Goal: Information Seeking & Learning: Learn about a topic

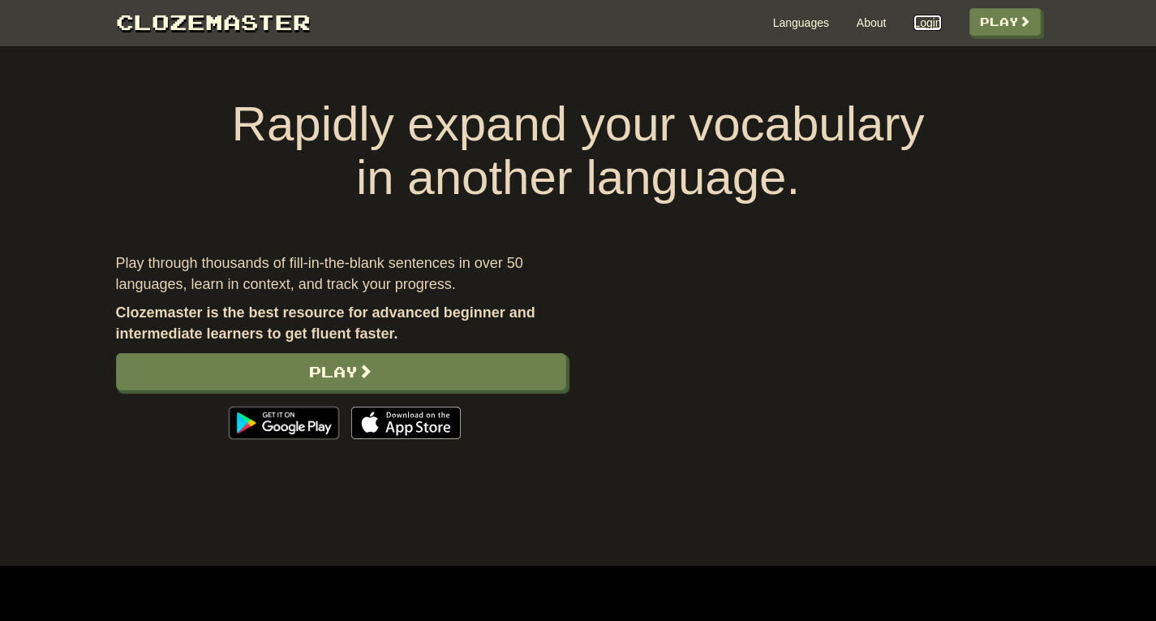
click at [925, 24] on link "Login" at bounding box center [928, 23] width 28 height 16
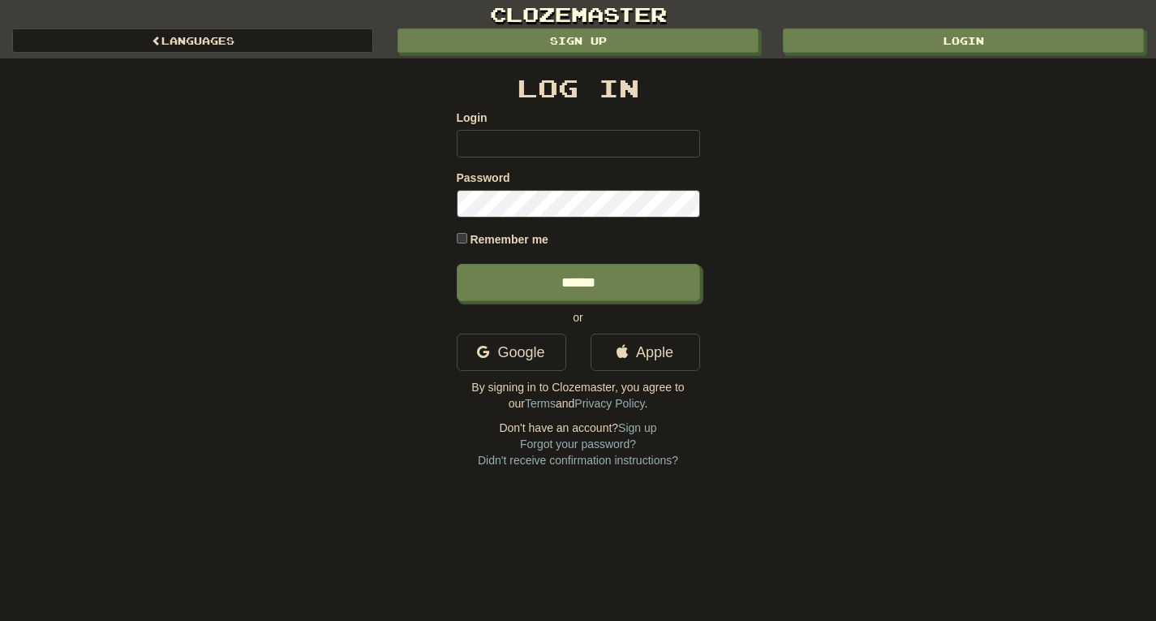
click at [483, 142] on input "Login" at bounding box center [578, 144] width 243 height 28
type input "**********"
click at [457, 264] on input "******" at bounding box center [578, 282] width 243 height 37
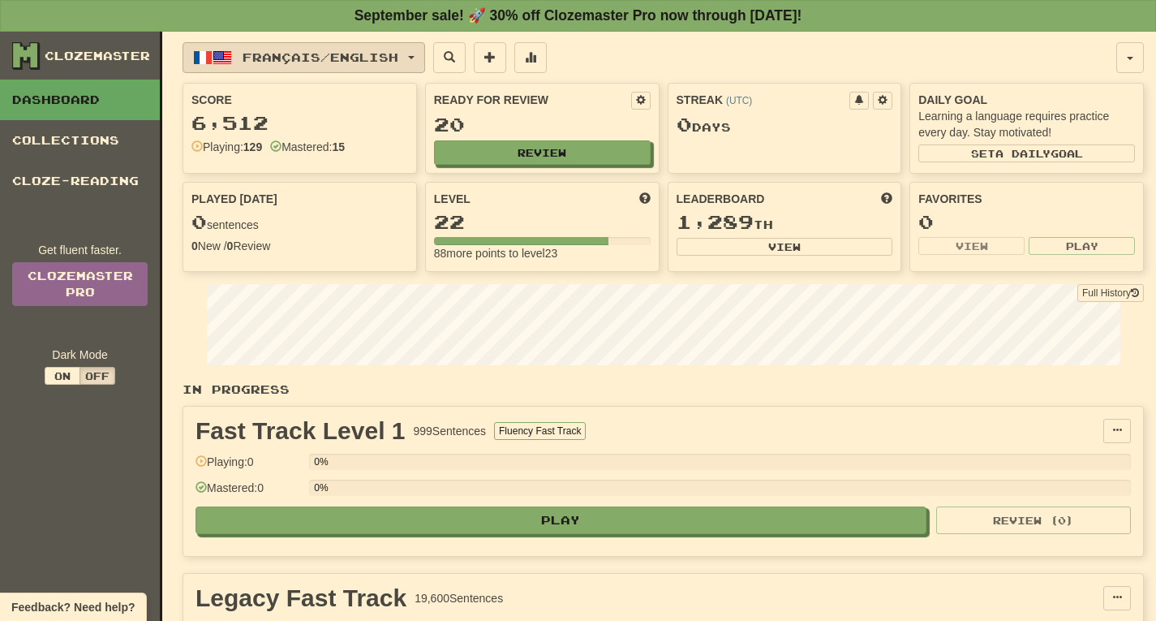
click at [274, 55] on span "Français / English" at bounding box center [321, 57] width 156 height 14
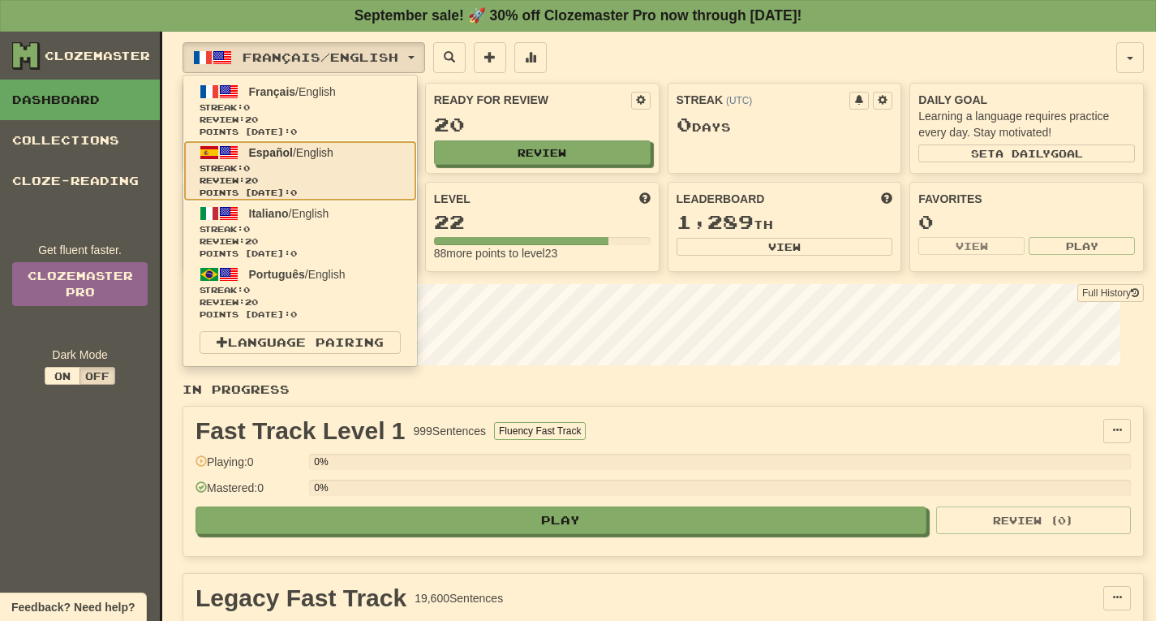
click at [279, 149] on span "Español" at bounding box center [271, 152] width 44 height 13
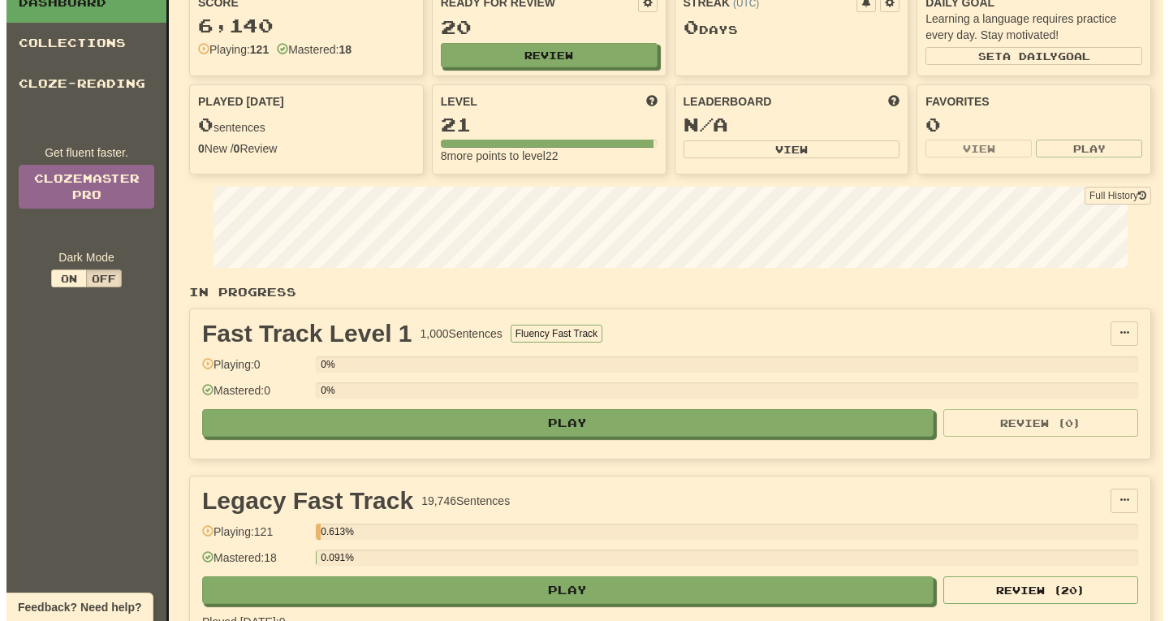
scroll to position [130, 0]
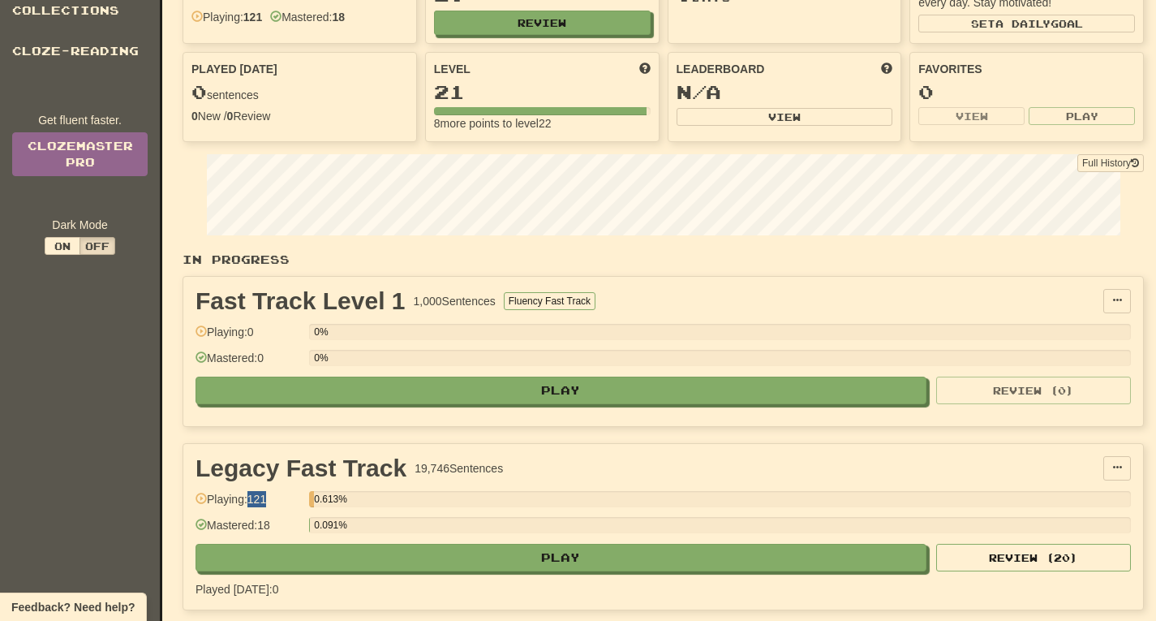
drag, startPoint x: 253, startPoint y: 499, endPoint x: 276, endPoint y: 499, distance: 22.7
click at [276, 499] on div "Playing: 121" at bounding box center [248, 504] width 105 height 27
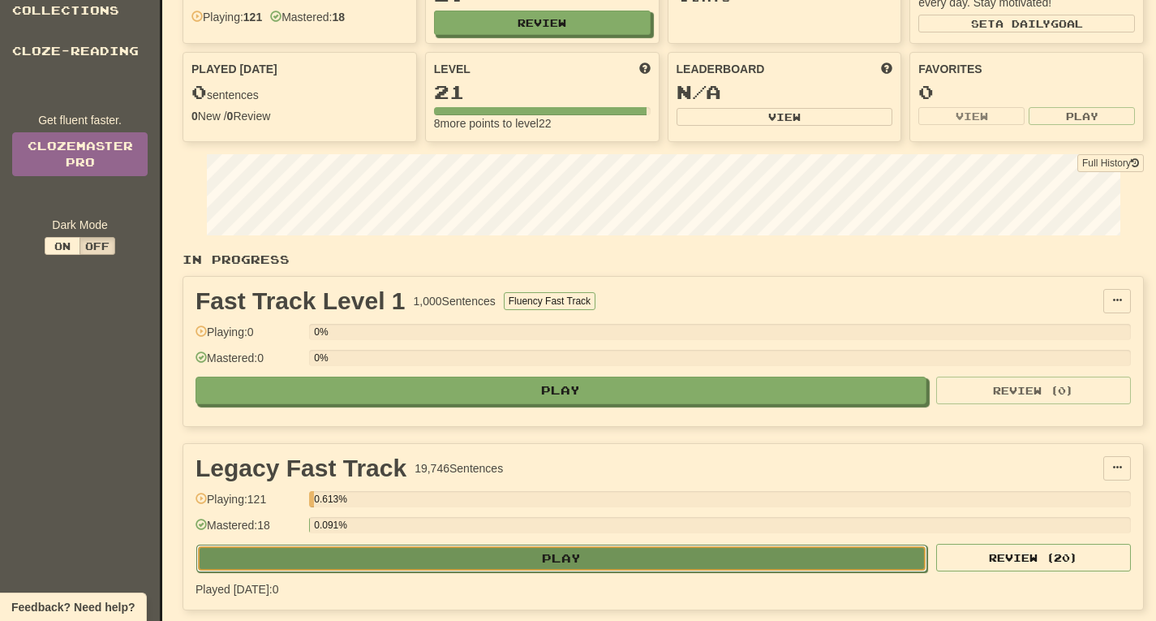
click at [566, 557] on button "Play" at bounding box center [561, 559] width 731 height 28
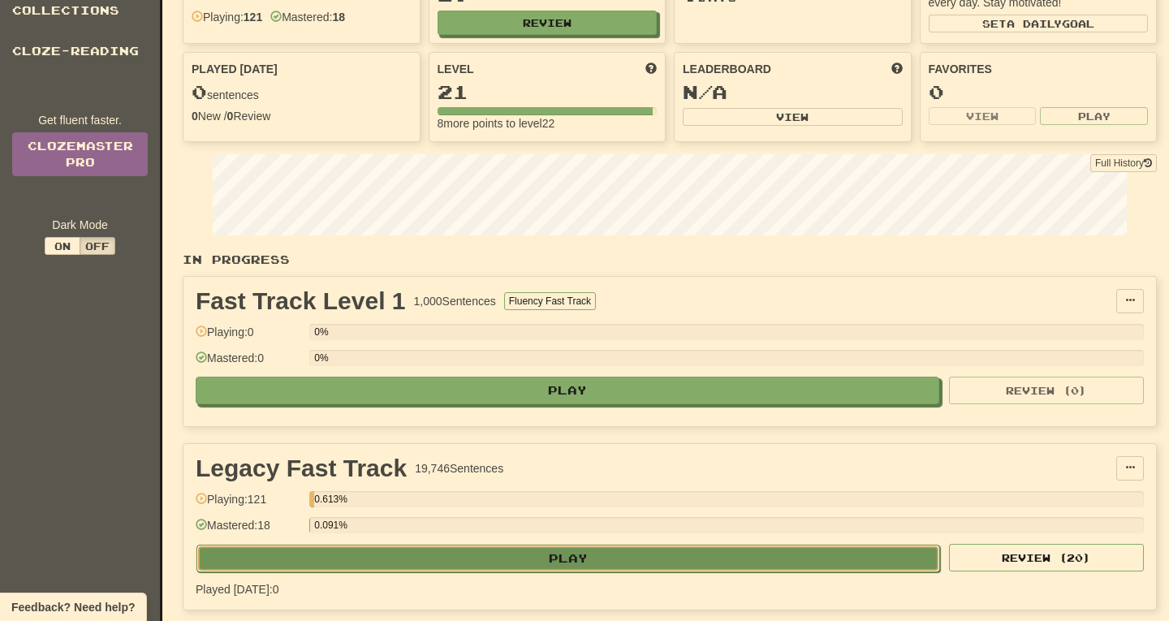
select select "**"
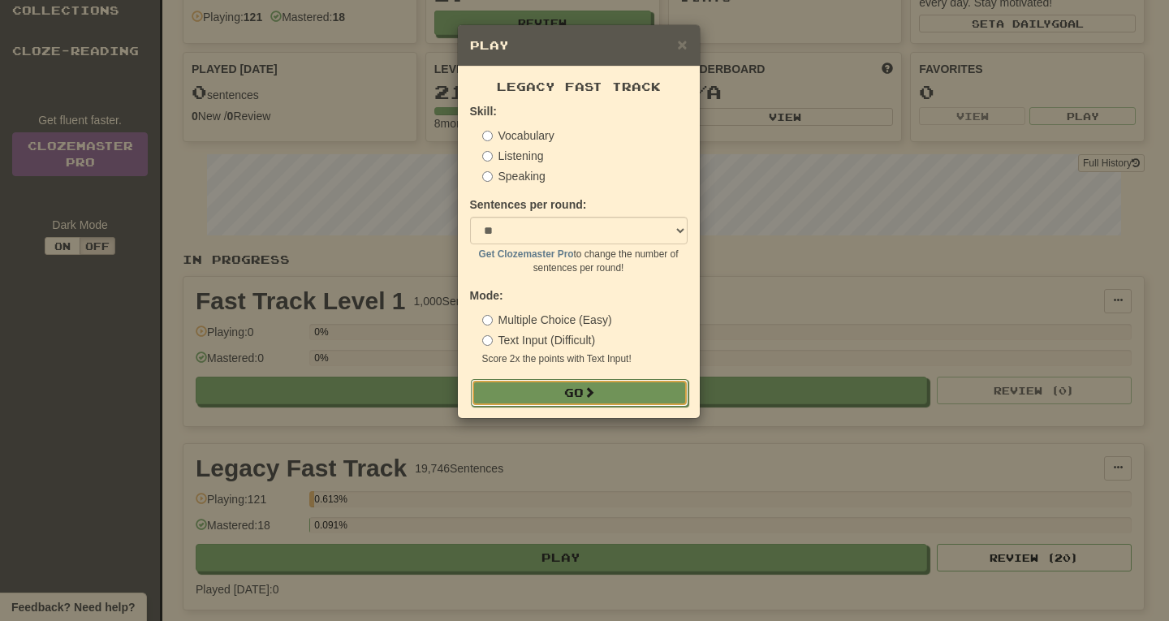
click at [578, 403] on button "Go" at bounding box center [579, 393] width 217 height 28
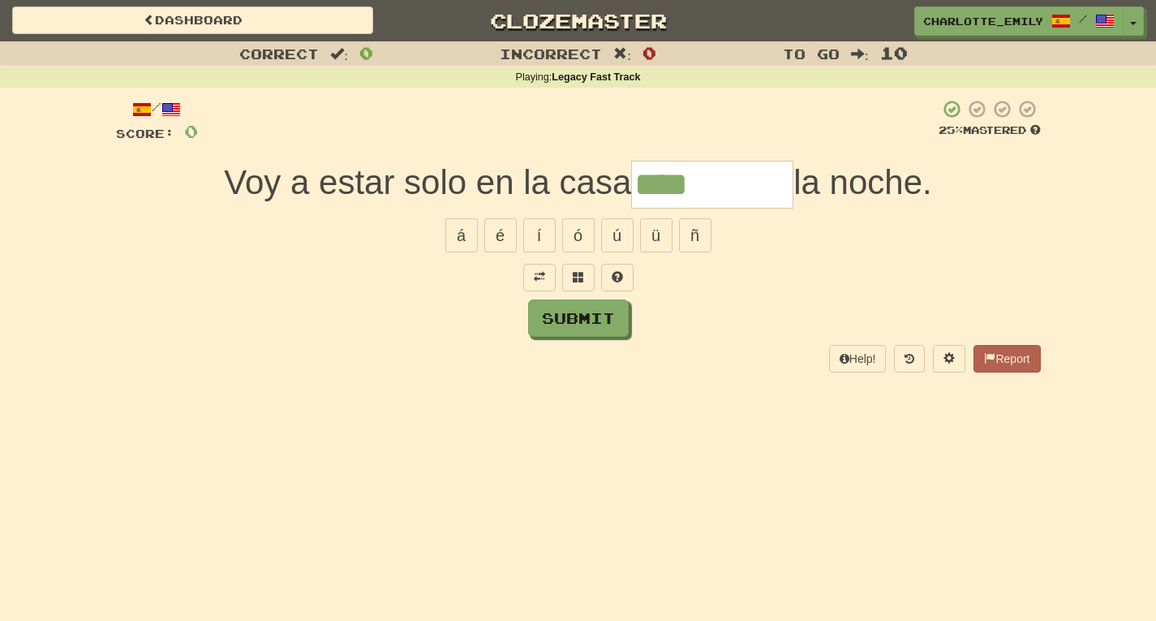
type input "****"
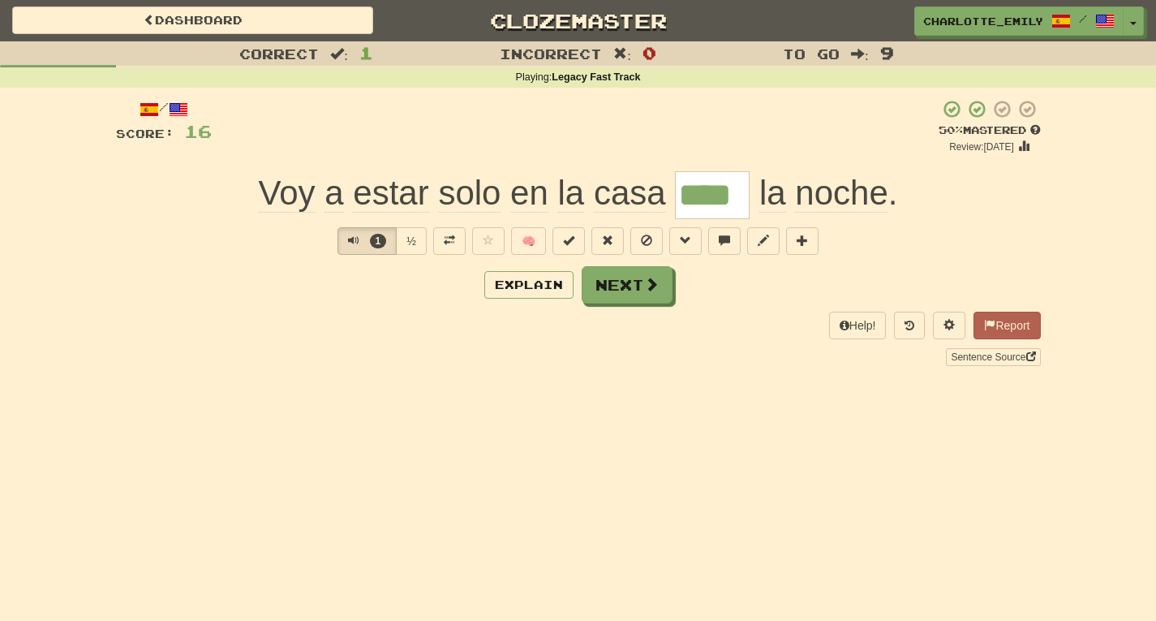
click at [6, 145] on div "Correct : 1 Incorrect : 0 To go : 9 Playing : Legacy Fast Track / Score: 16 + 1…" at bounding box center [578, 214] width 1156 height 347
click at [350, 237] on span "Text-to-speech controls" at bounding box center [353, 240] width 11 height 11
click at [0, 39] on div "Dashboard Clozemaster charlotte_emily / Toggle Dropdown Dashboard Leaderboard A…" at bounding box center [578, 20] width 1156 height 41
click at [352, 238] on span "Text-to-speech controls" at bounding box center [353, 240] width 11 height 11
click at [331, 290] on div "Explain Next" at bounding box center [578, 284] width 925 height 37
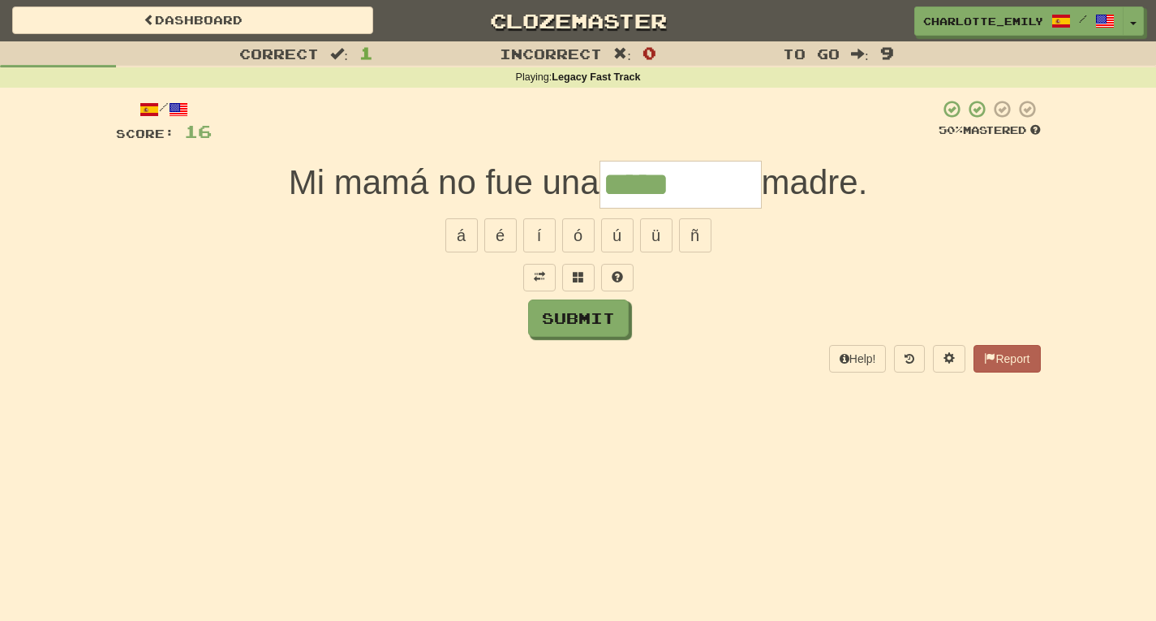
type input "*****"
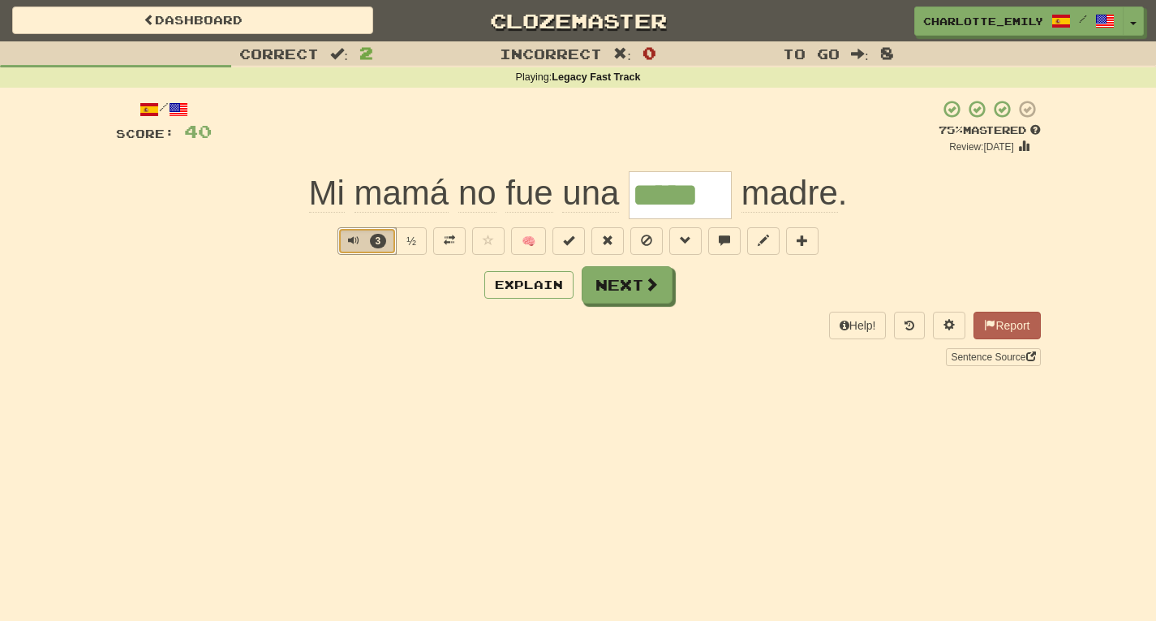
click at [355, 239] on span "Text-to-speech controls" at bounding box center [353, 240] width 11 height 11
click at [372, 316] on div "Help! Report Sentence Source" at bounding box center [578, 339] width 925 height 54
click at [347, 247] on button "3" at bounding box center [367, 241] width 59 height 28
click at [345, 292] on div "Explain Next" at bounding box center [578, 284] width 925 height 37
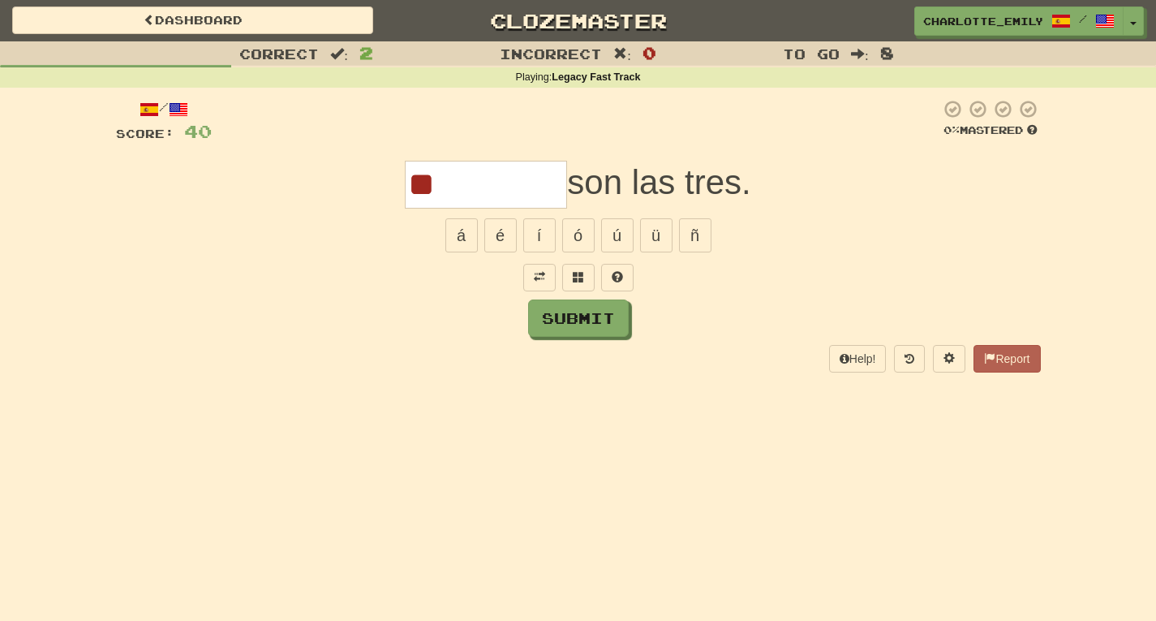
type input "*"
click at [534, 282] on span at bounding box center [539, 276] width 11 height 11
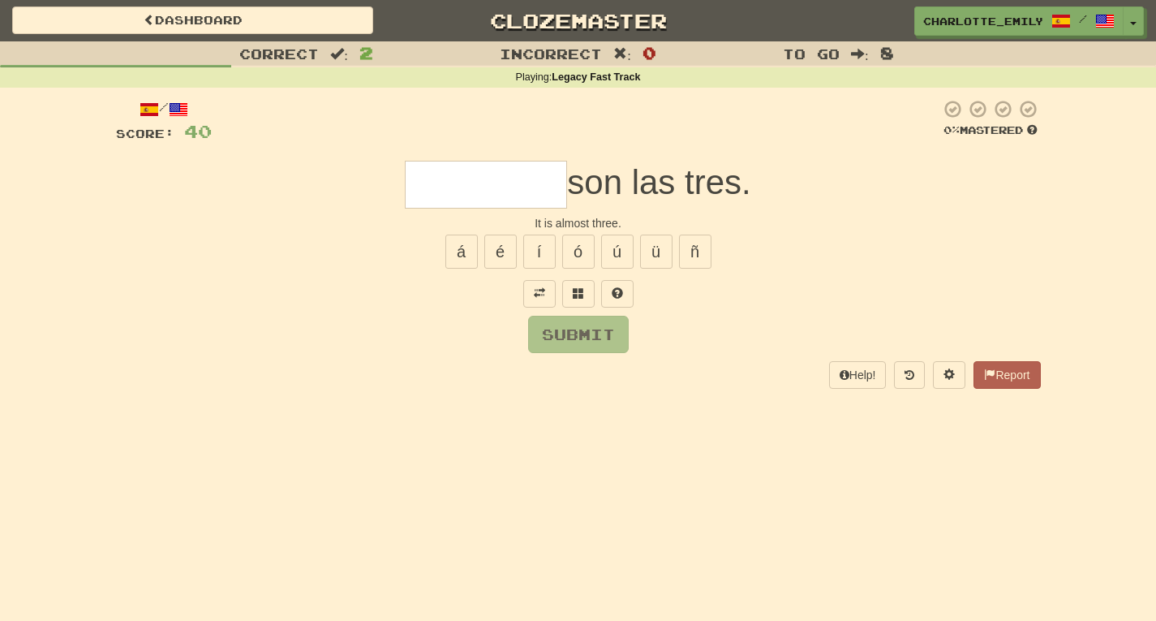
click at [433, 182] on input "text" at bounding box center [486, 185] width 162 height 48
click at [580, 300] on button at bounding box center [578, 294] width 32 height 28
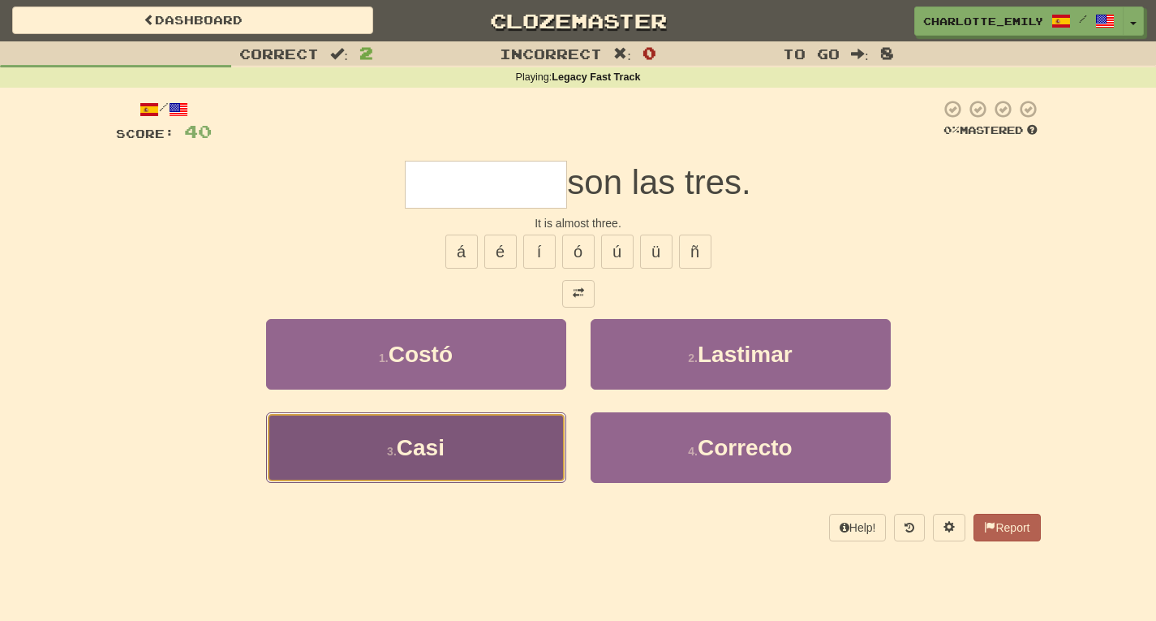
click at [428, 446] on span "Casi" at bounding box center [421, 447] width 48 height 25
type input "****"
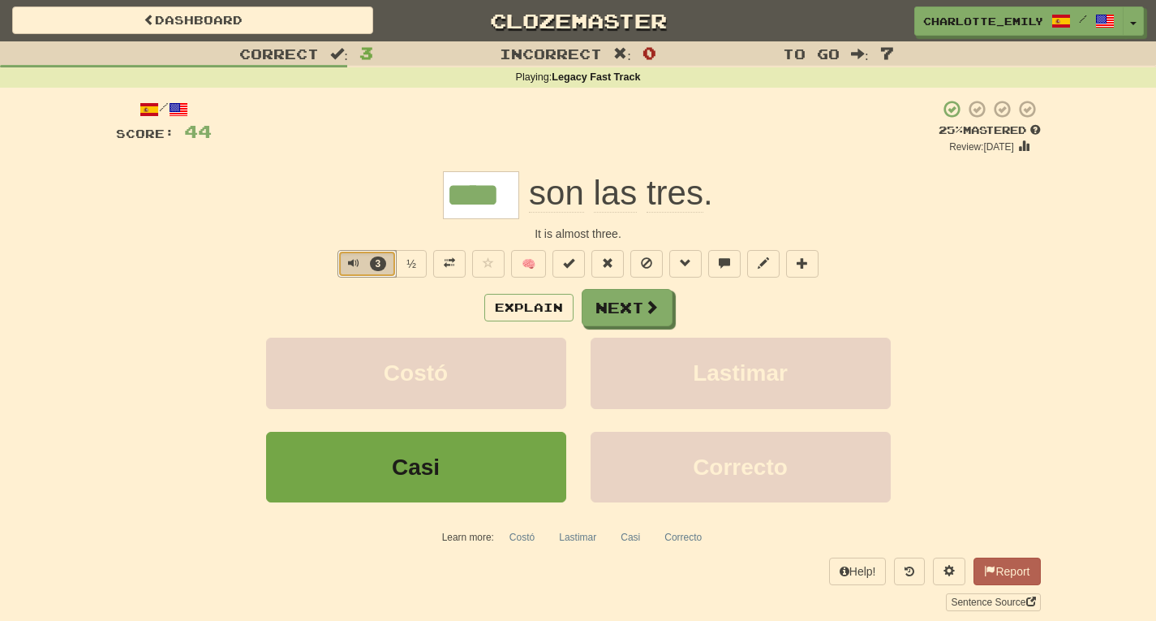
click at [350, 260] on span "Text-to-speech controls" at bounding box center [353, 262] width 11 height 11
click at [331, 191] on div "**** son las tres ." at bounding box center [578, 195] width 925 height 48
click at [519, 316] on button "Explain" at bounding box center [528, 308] width 89 height 28
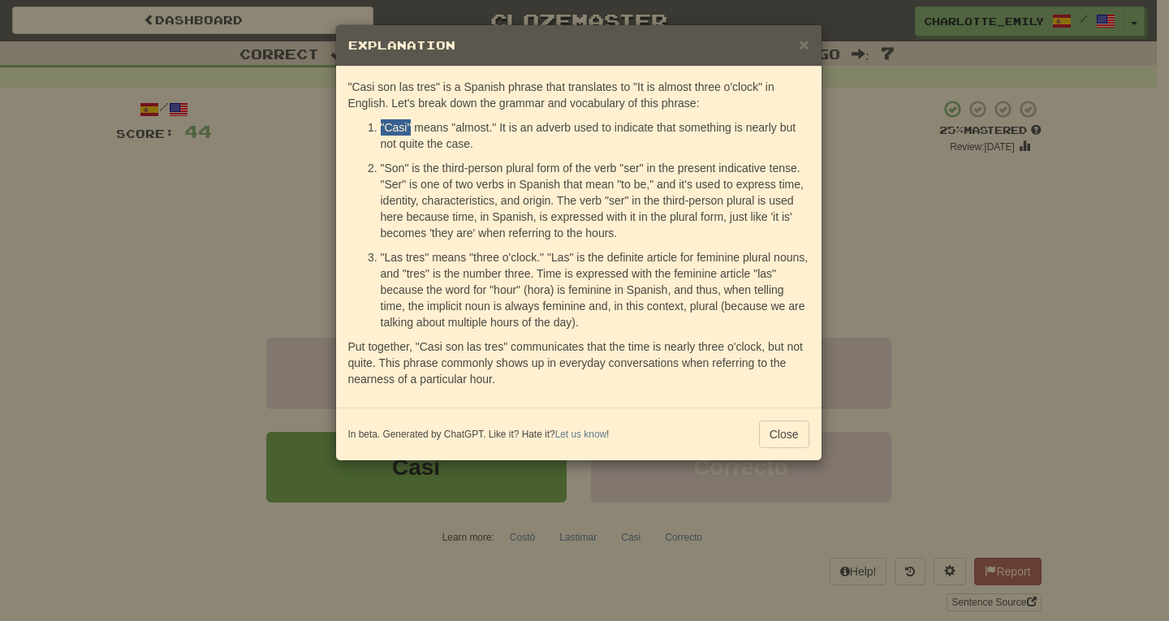
drag, startPoint x: 380, startPoint y: 125, endPoint x: 412, endPoint y: 128, distance: 32.6
click at [412, 128] on p ""Casi" means "almost." It is an adverb used to indicate that something is nearl…" at bounding box center [595, 135] width 428 height 32
click at [381, 125] on p ""Casi" means "almost." It is an adverb used to indicate that something is nearl…" at bounding box center [595, 135] width 428 height 32
drag, startPoint x: 381, startPoint y: 125, endPoint x: 411, endPoint y: 127, distance: 30.1
click at [411, 127] on p ""Casi" means "almost." It is an adverb used to indicate that something is nearl…" at bounding box center [595, 135] width 428 height 32
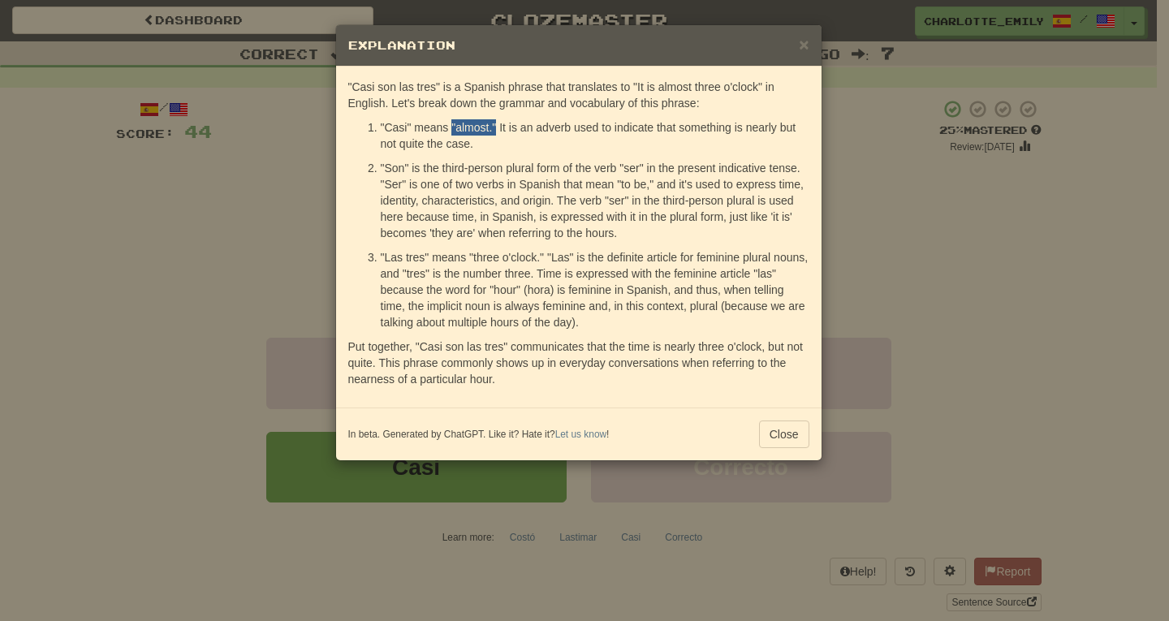
drag, startPoint x: 451, startPoint y: 125, endPoint x: 497, endPoint y: 127, distance: 45.5
click at [497, 127] on p ""Casi" means "almost." It is an adverb used to indicate that something is nearl…" at bounding box center [595, 135] width 428 height 32
click at [547, 127] on p ""Casi" means "almost." It is an adverb used to indicate that something is nearl…" at bounding box center [595, 135] width 428 height 32
drag, startPoint x: 745, startPoint y: 126, endPoint x: 775, endPoint y: 127, distance: 30.0
click at [775, 127] on p ""Casi" means "almost." It is an adverb used to indicate that something is nearl…" at bounding box center [595, 135] width 428 height 32
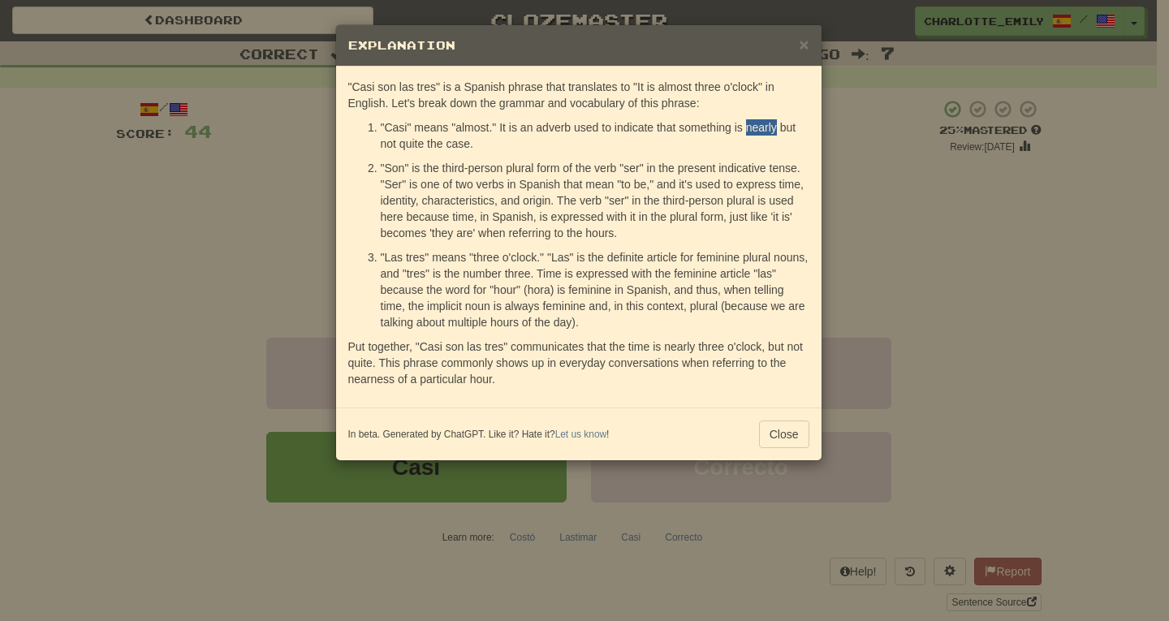
click at [775, 127] on p ""Casi" means "almost." It is an adverb used to indicate that something is nearl…" at bounding box center [595, 135] width 428 height 32
drag, startPoint x: 586, startPoint y: 231, endPoint x: 599, endPoint y: 233, distance: 13.1
click at [599, 233] on p ""Son" is the third-person plural form of the verb "ser" in the present indicati…" at bounding box center [595, 200] width 428 height 81
click at [601, 233] on p ""Son" is the third-person plural form of the verb "ser" in the present indicati…" at bounding box center [595, 200] width 428 height 81
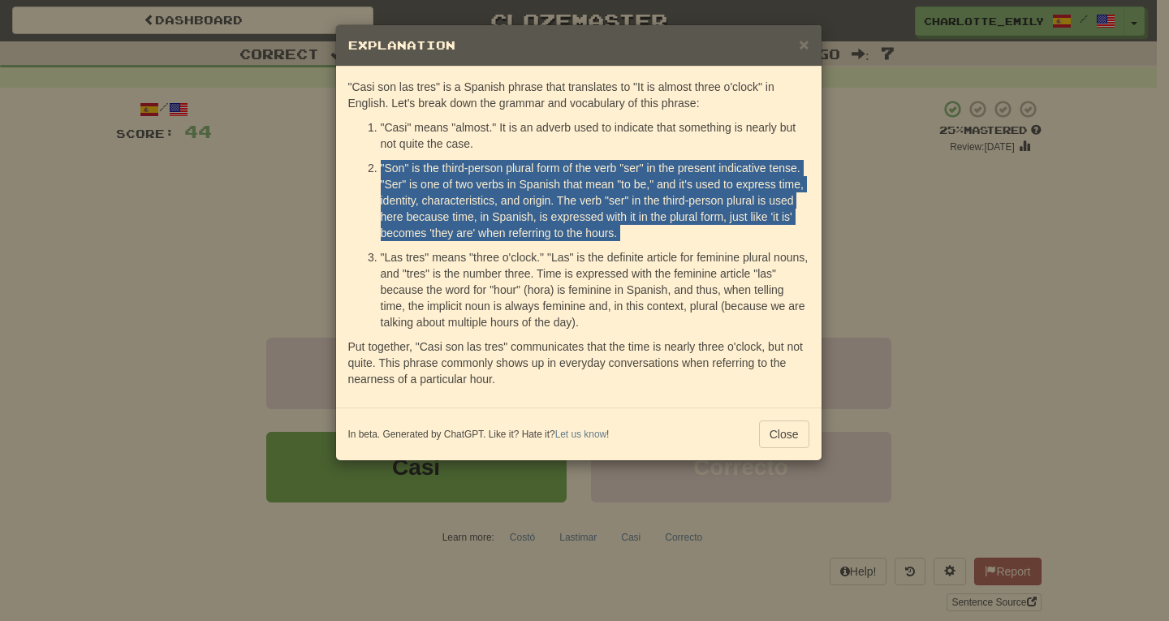
click at [601, 233] on p ""Son" is the third-person plural form of the verb "ser" in the present indicati…" at bounding box center [595, 200] width 428 height 81
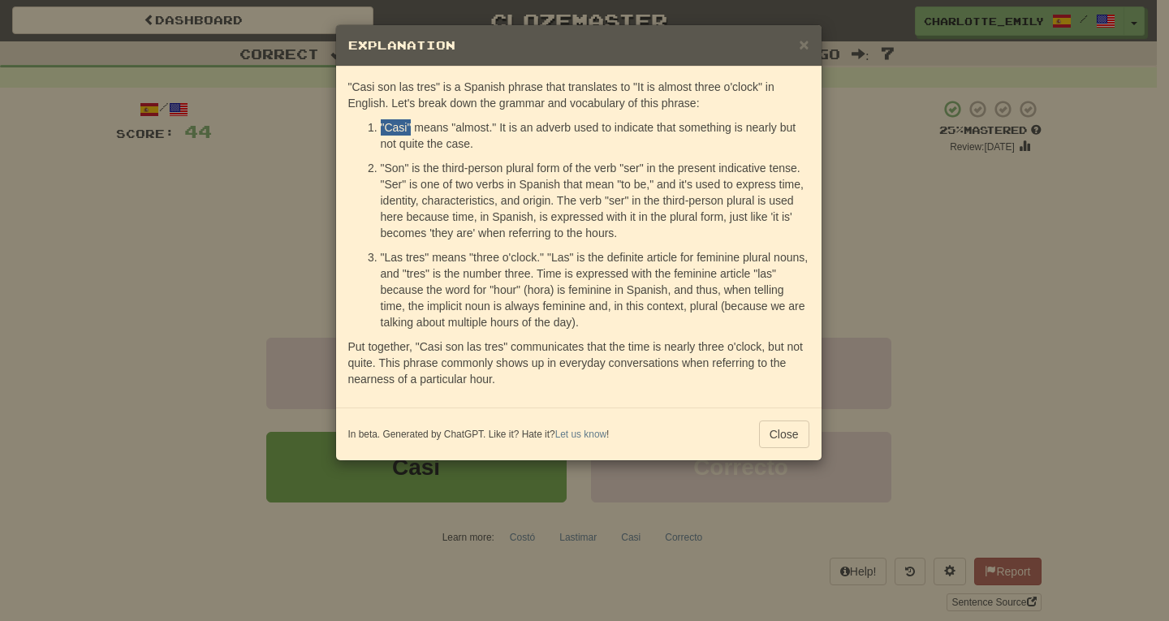
drag, startPoint x: 381, startPoint y: 127, endPoint x: 410, endPoint y: 127, distance: 29.2
click at [410, 127] on p ""Casi" means "almost." It is an adverb used to indicate that something is nearl…" at bounding box center [595, 135] width 428 height 32
click at [552, 126] on p ""Casi" means "almost." It is an adverb used to indicate that something is nearl…" at bounding box center [595, 135] width 428 height 32
click at [790, 437] on button "Close" at bounding box center [784, 434] width 50 height 28
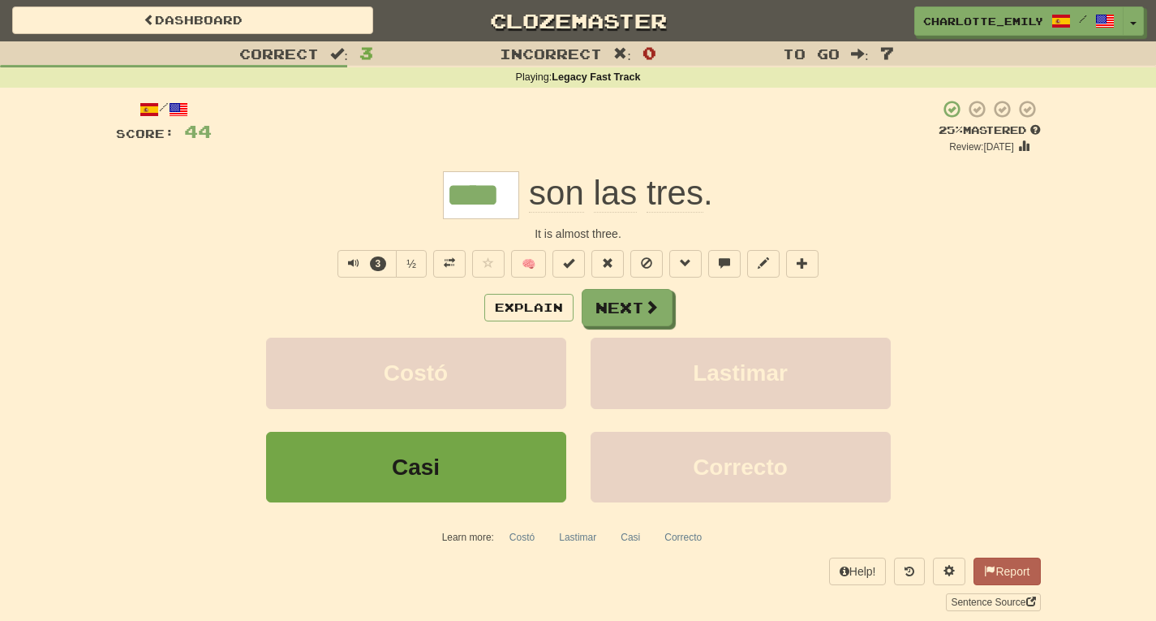
click at [489, 196] on input "****" at bounding box center [481, 195] width 76 height 48
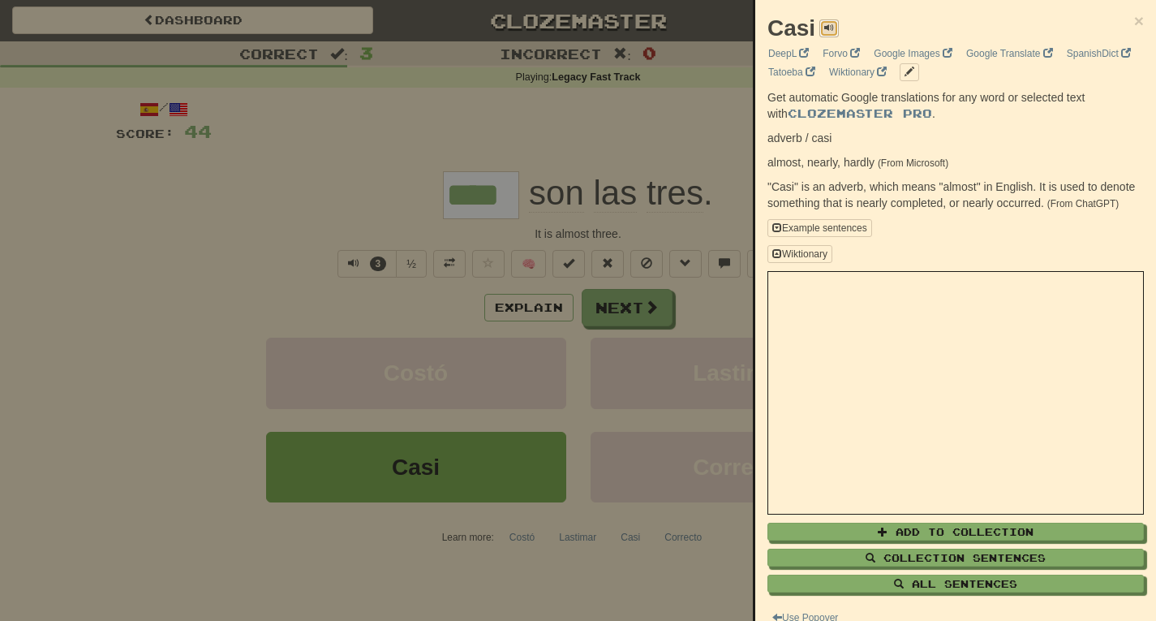
click at [830, 26] on span at bounding box center [829, 28] width 10 height 10
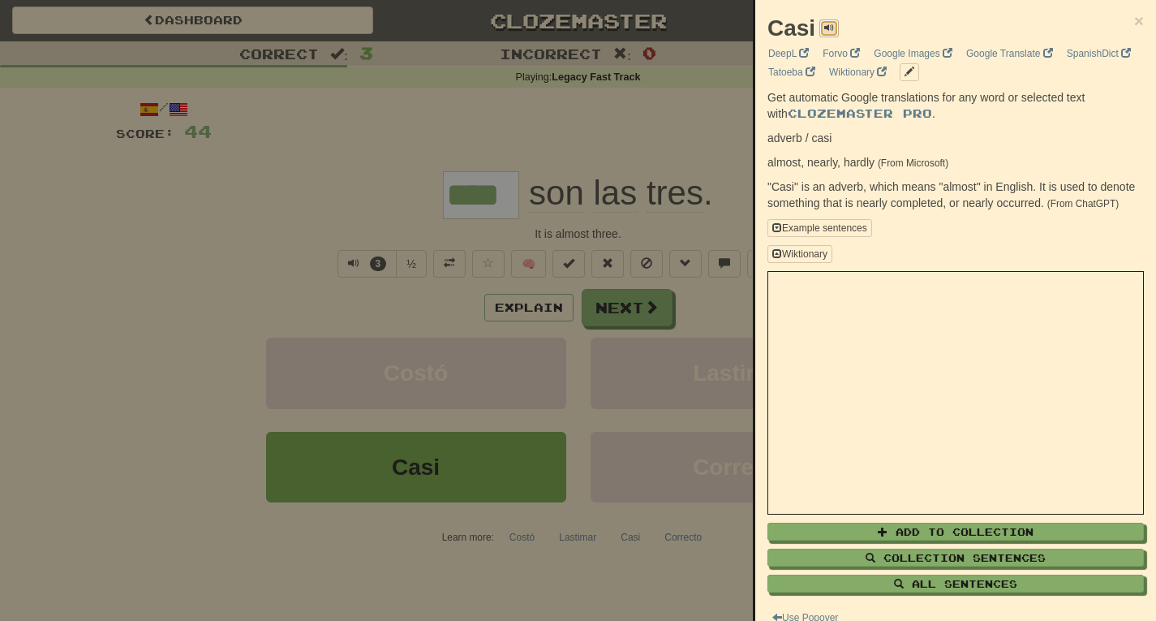
click at [830, 26] on span at bounding box center [829, 28] width 10 height 10
click at [1134, 20] on span "×" at bounding box center [1139, 20] width 10 height 19
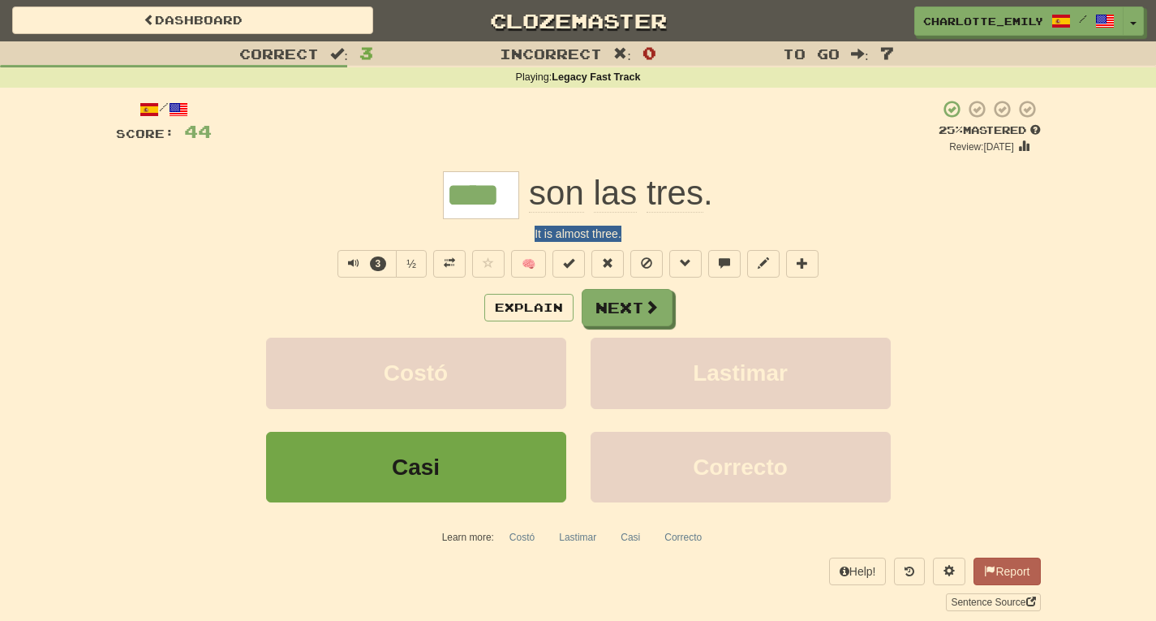
drag, startPoint x: 407, startPoint y: 230, endPoint x: 744, endPoint y: 230, distance: 337.6
click at [744, 230] on div "It is almost three." at bounding box center [578, 234] width 925 height 16
click at [349, 267] on span "Text-to-speech controls" at bounding box center [353, 262] width 11 height 11
click at [342, 309] on div "Explain Next" at bounding box center [578, 307] width 925 height 37
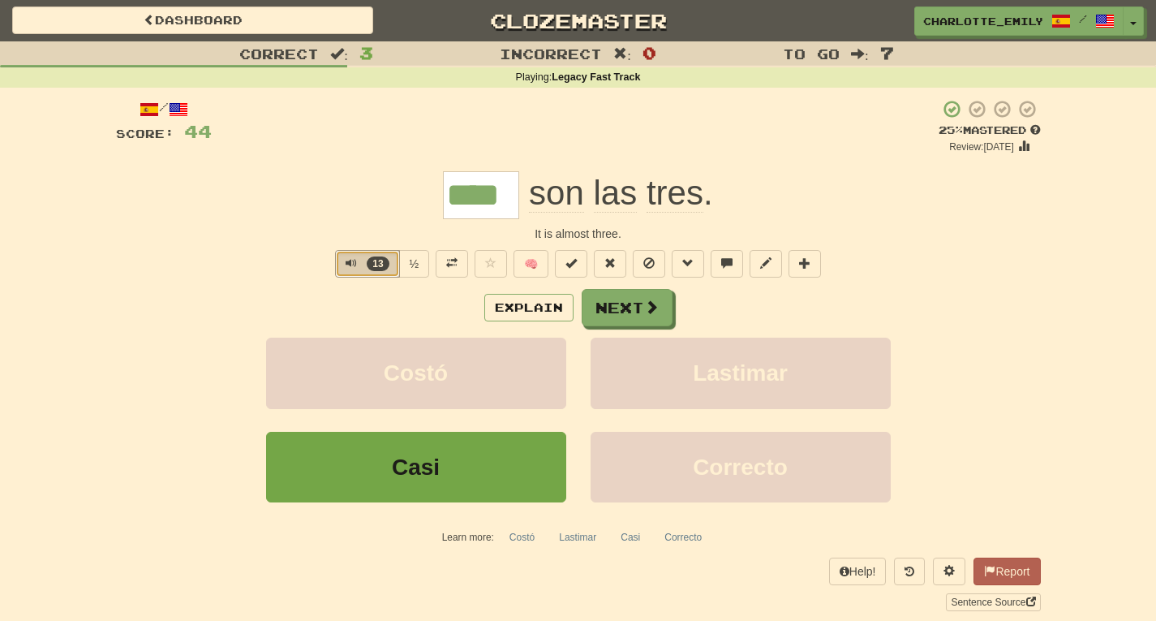
click at [349, 262] on span "Text-to-speech controls" at bounding box center [351, 262] width 11 height 11
click at [0, 90] on div "Correct : 3 Incorrect : 0 To go : 7 Playing : Legacy Fast Track / Score: 44 + 4…" at bounding box center [578, 337] width 1156 height 592
click at [341, 260] on button "13" at bounding box center [367, 264] width 65 height 28
click at [275, 267] on div "13 ½ 🧠" at bounding box center [578, 264] width 925 height 28
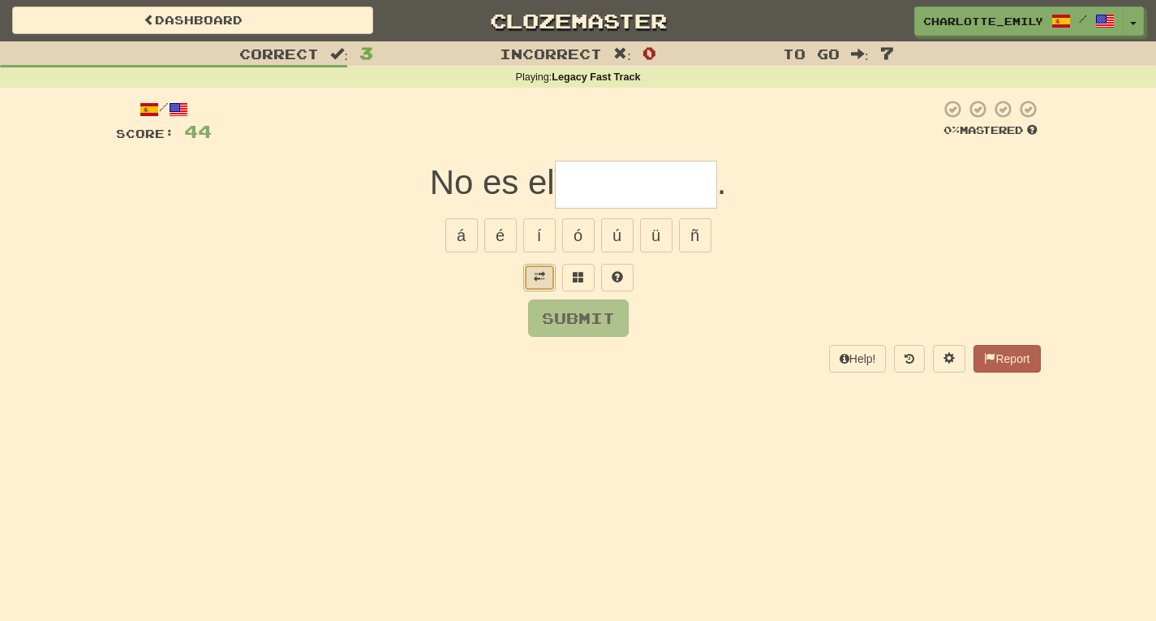
click at [539, 277] on span at bounding box center [539, 276] width 11 height 11
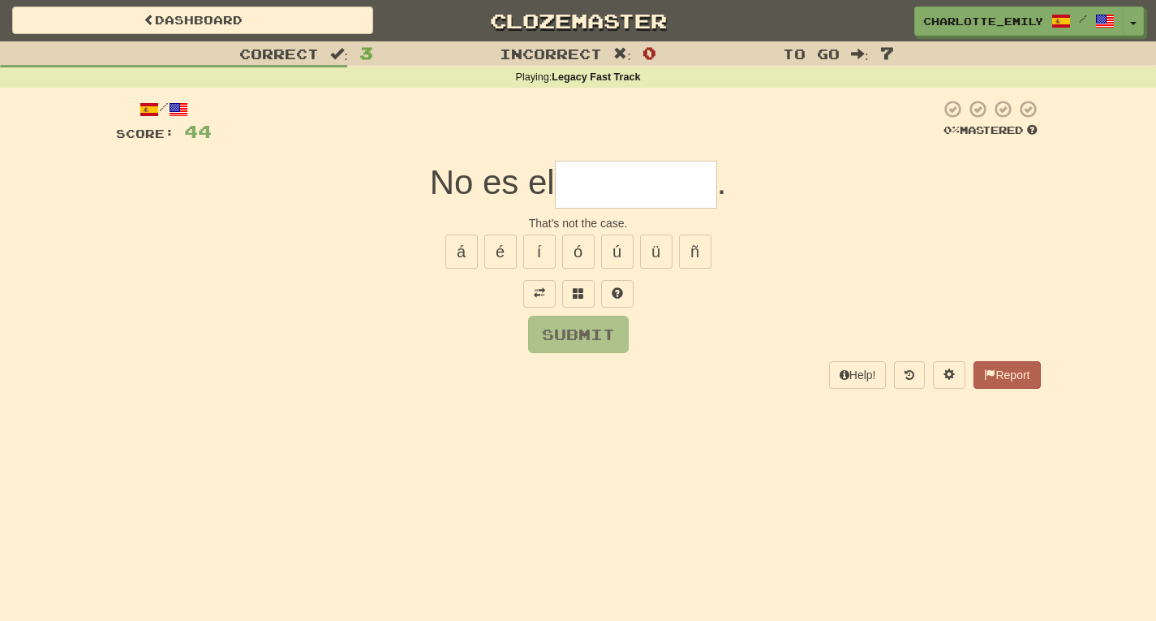
click at [617, 175] on input "text" at bounding box center [636, 185] width 162 height 48
type input "****"
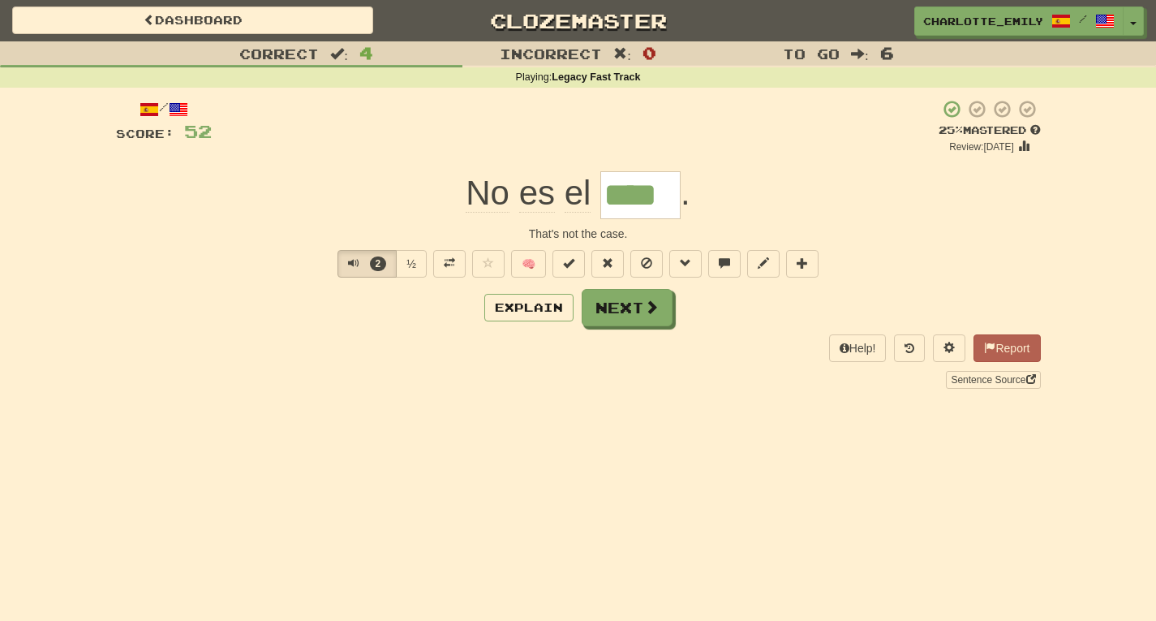
click at [98, 235] on div "Correct : 4 Incorrect : 0 To go : 6 Playing : Legacy Fast Track / Score: 52 + 8…" at bounding box center [578, 226] width 1156 height 370
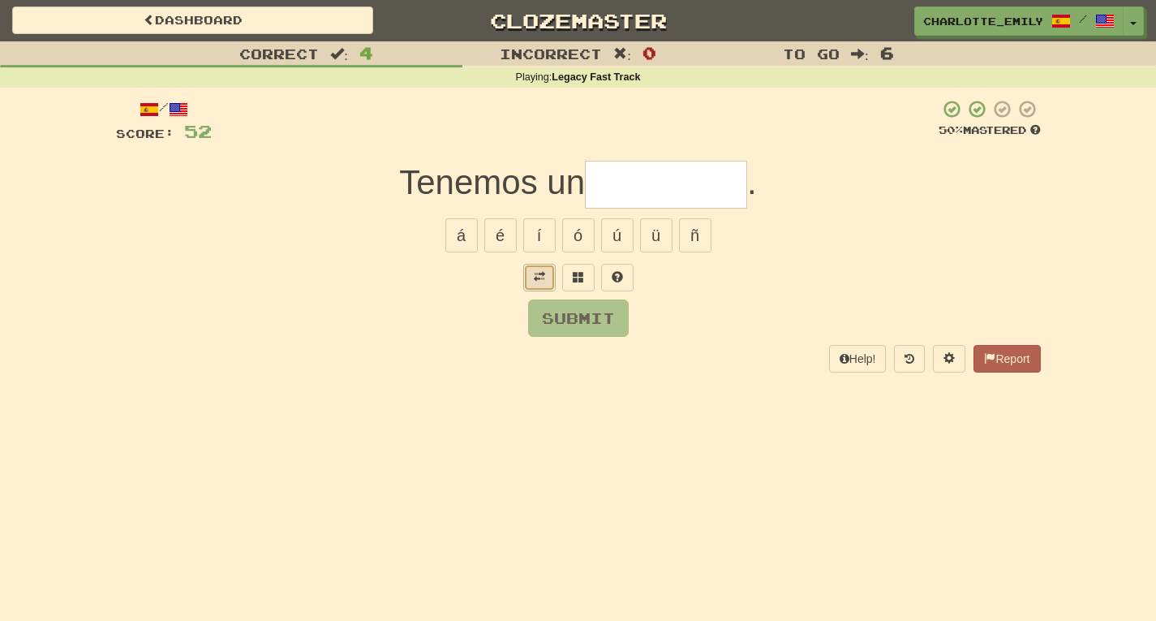
click at [536, 281] on span at bounding box center [539, 276] width 11 height 11
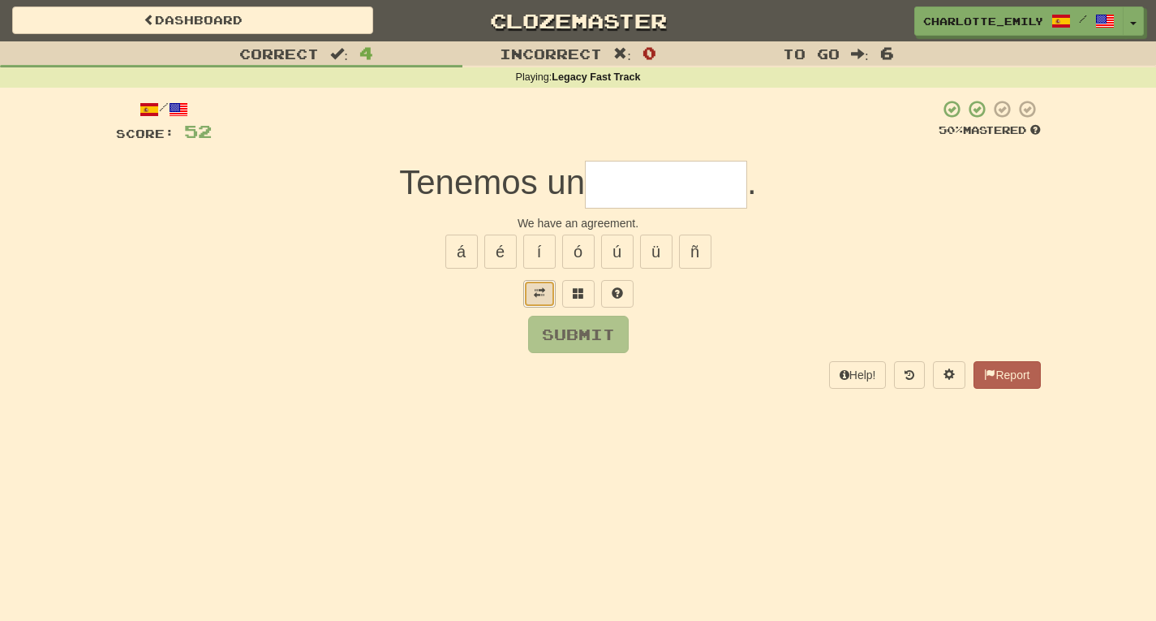
click at [536, 291] on span at bounding box center [539, 292] width 11 height 11
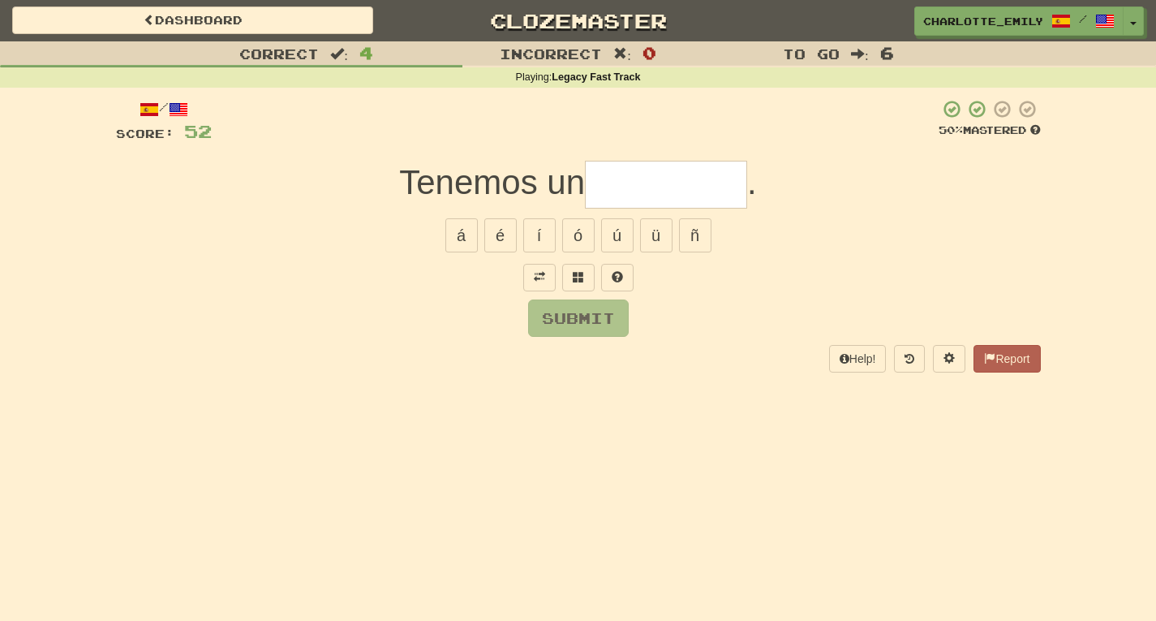
click at [367, 291] on div at bounding box center [578, 278] width 925 height 28
click at [610, 184] on input "text" at bounding box center [666, 185] width 162 height 48
type input "*******"
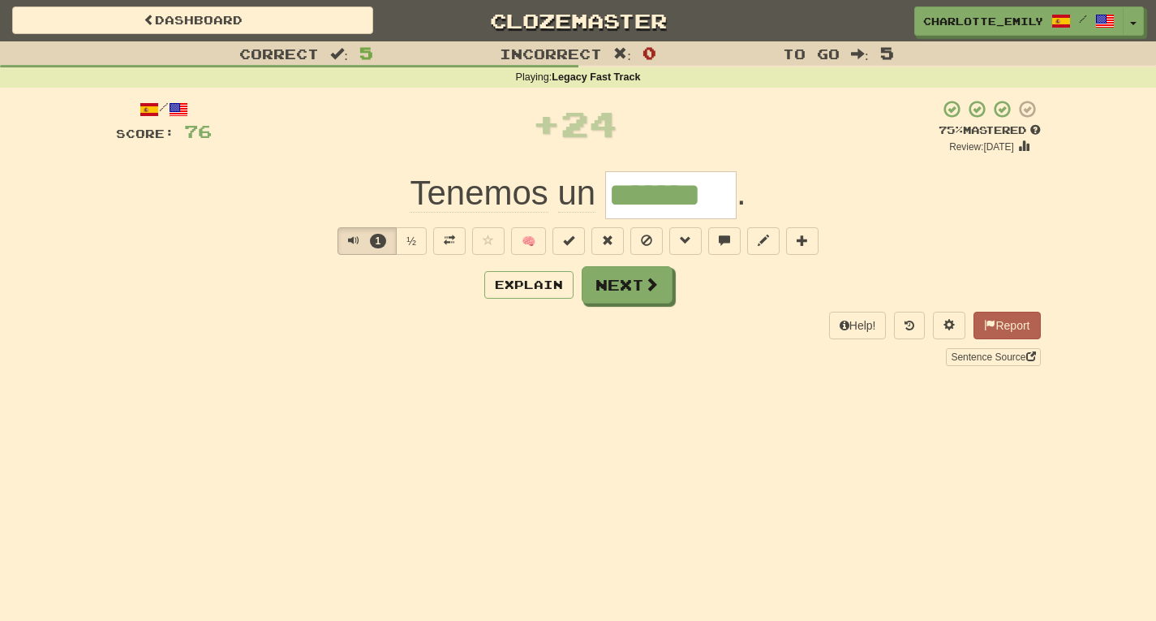
click at [132, 249] on div "1 ½ 🧠" at bounding box center [578, 241] width 925 height 28
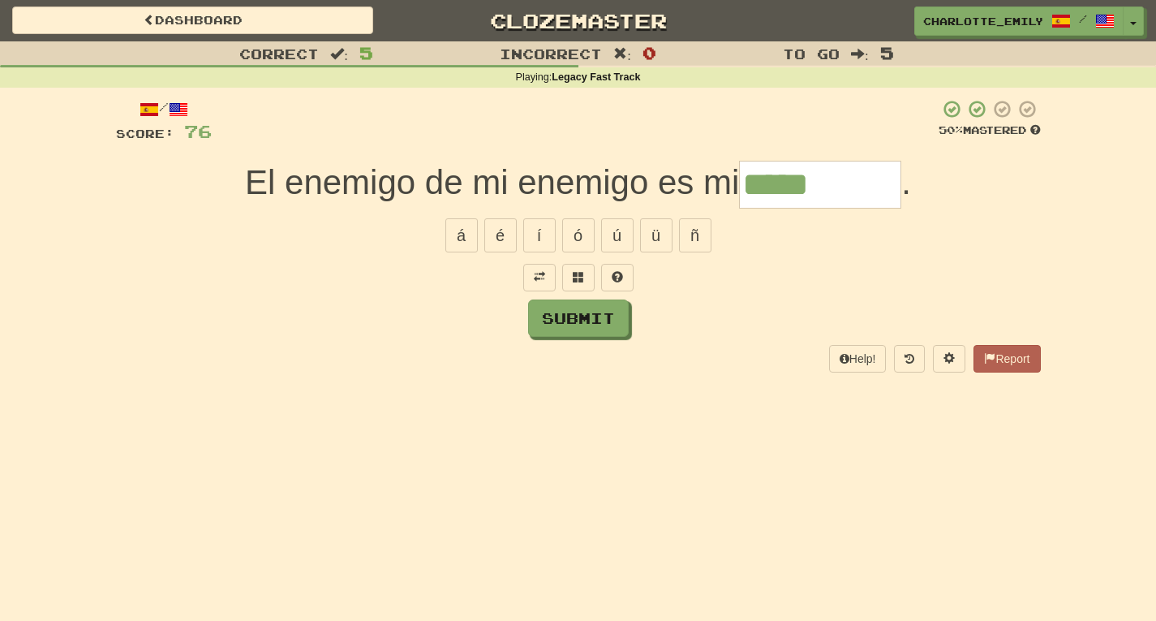
type input "*****"
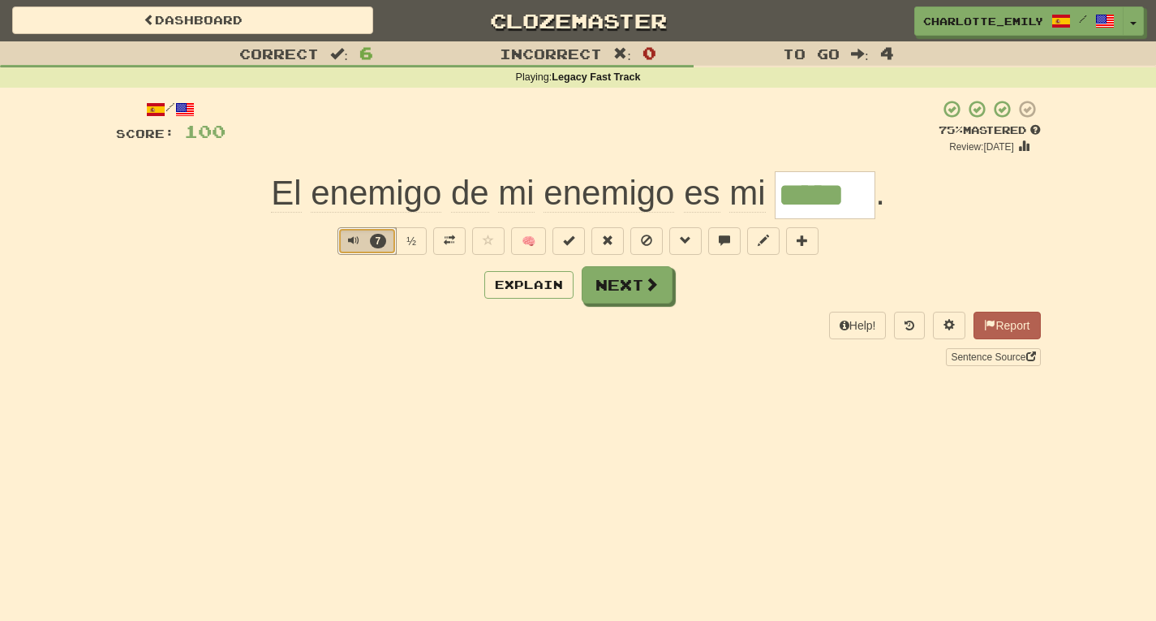
click at [348, 239] on span "Text-to-speech controls" at bounding box center [353, 240] width 11 height 11
click at [342, 314] on div "Help! Report Sentence Source" at bounding box center [578, 339] width 925 height 54
click at [355, 245] on span "Text-to-speech controls" at bounding box center [353, 240] width 11 height 11
click at [355, 282] on div "Explain Next" at bounding box center [578, 284] width 925 height 37
click at [348, 238] on span "Text-to-speech controls" at bounding box center [353, 240] width 11 height 11
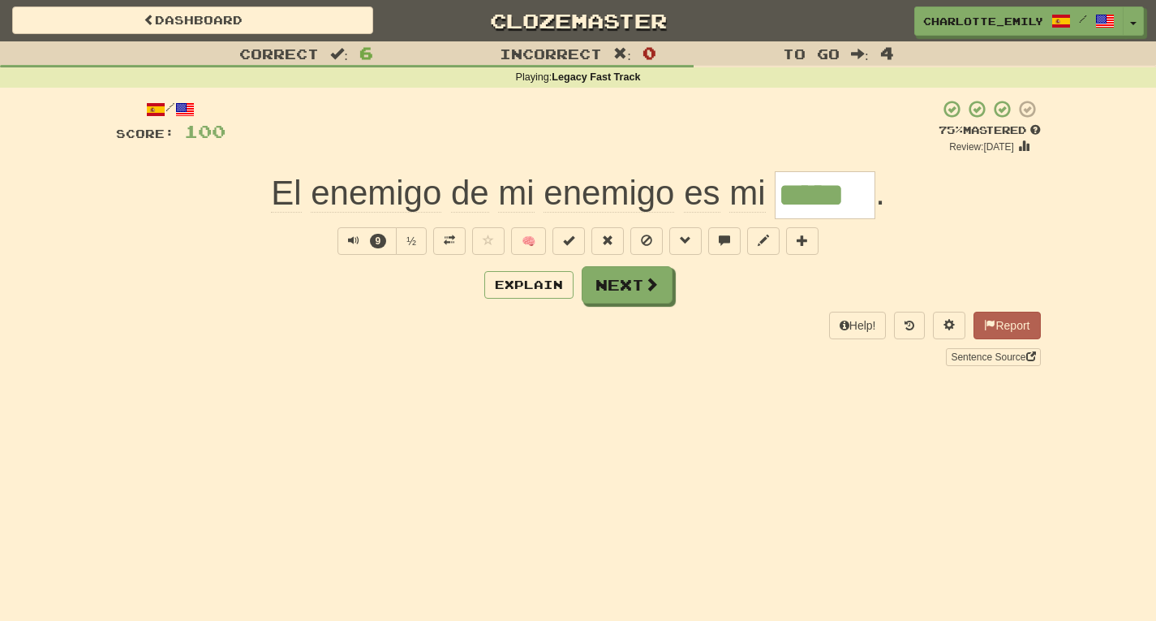
click at [0, 42] on div "Correct : 6" at bounding box center [192, 53] width 385 height 24
click at [348, 239] on span "Text-to-speech controls" at bounding box center [353, 240] width 11 height 11
click at [355, 286] on div "Explain Next" at bounding box center [578, 284] width 925 height 37
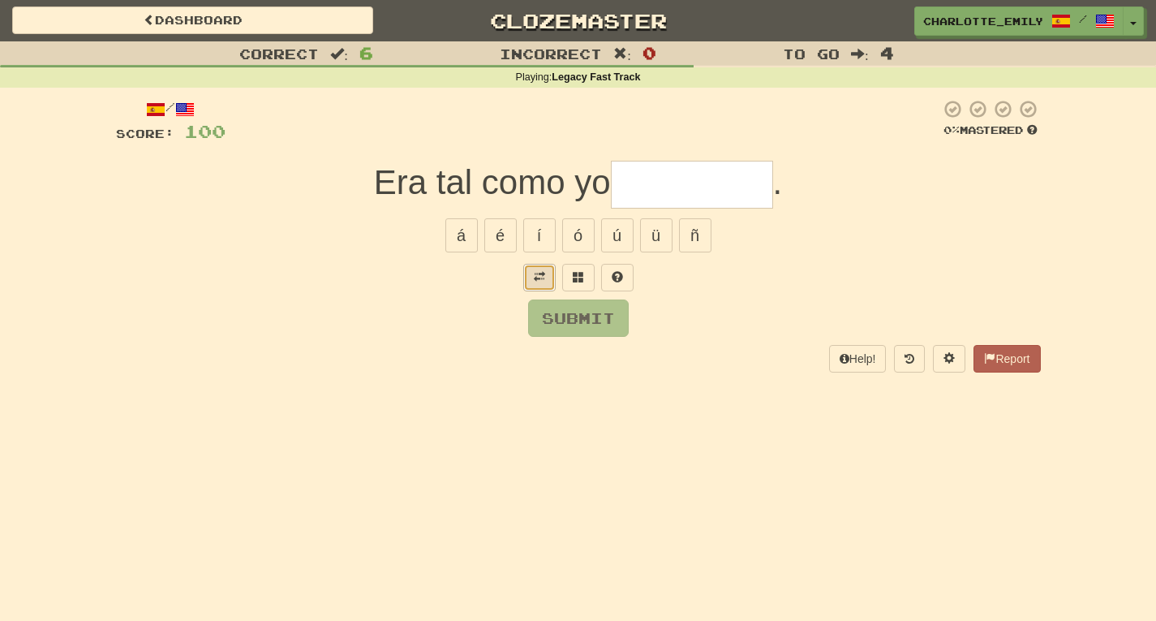
click at [536, 284] on button at bounding box center [539, 278] width 32 height 28
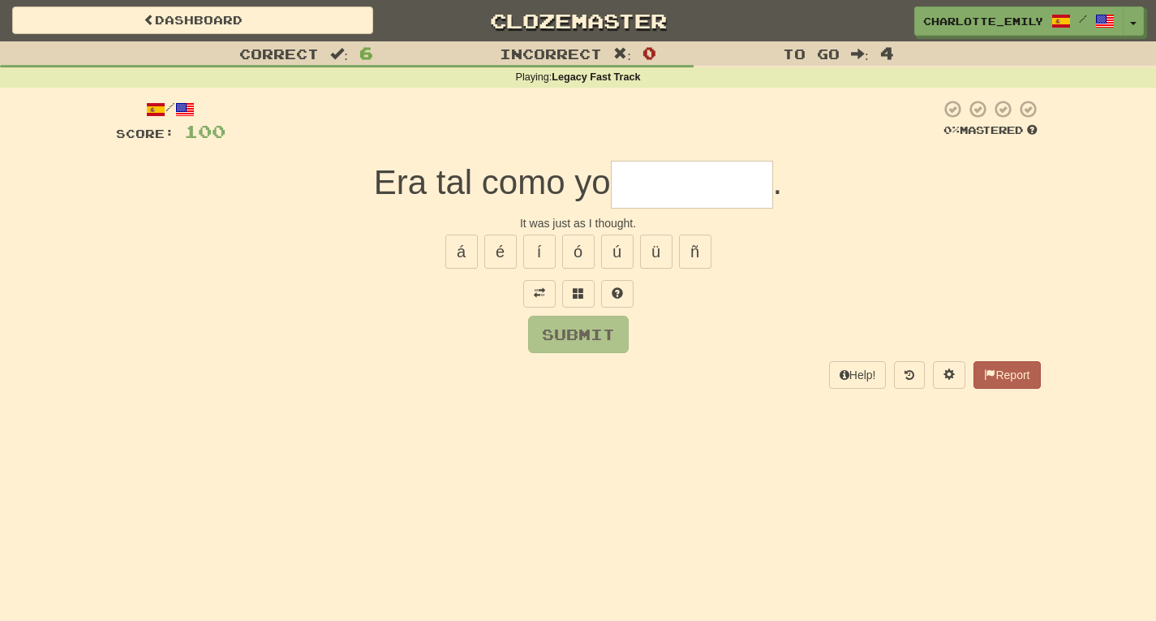
click at [470, 329] on div "Submit" at bounding box center [578, 334] width 925 height 37
click at [650, 187] on input "text" at bounding box center [692, 185] width 162 height 48
click at [494, 256] on button "é" at bounding box center [500, 252] width 32 height 34
type input "*****"
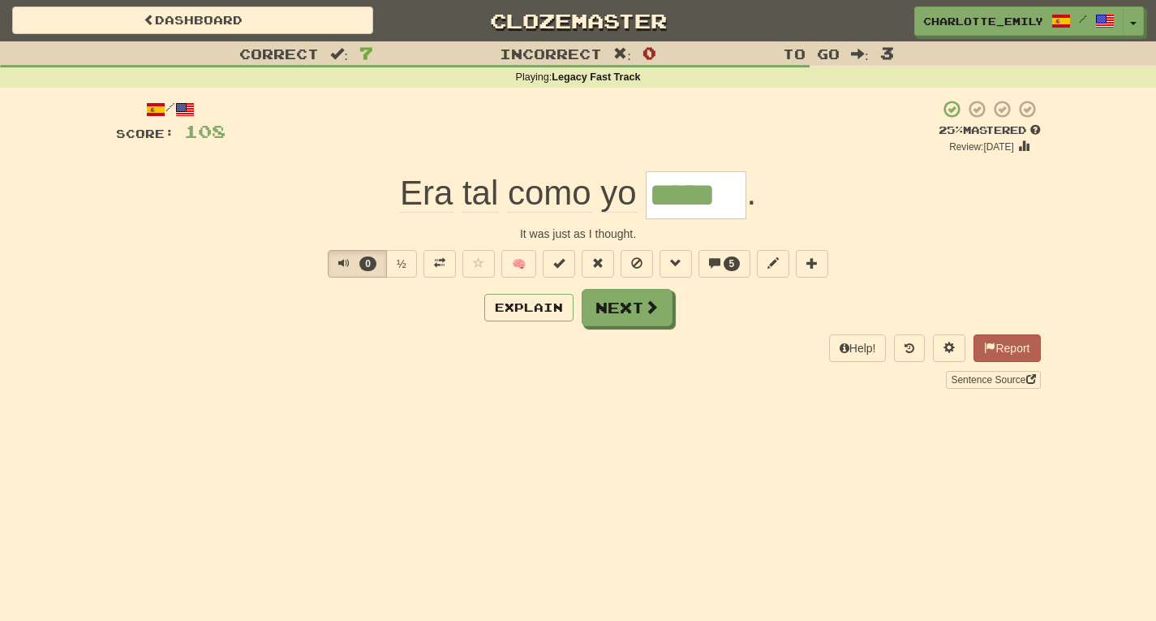
click at [347, 354] on div "Help! Report Sentence Source" at bounding box center [578, 361] width 925 height 54
click at [339, 263] on span "Text-to-speech controls" at bounding box center [343, 262] width 11 height 11
click at [329, 296] on div "Explain Next" at bounding box center [578, 307] width 925 height 37
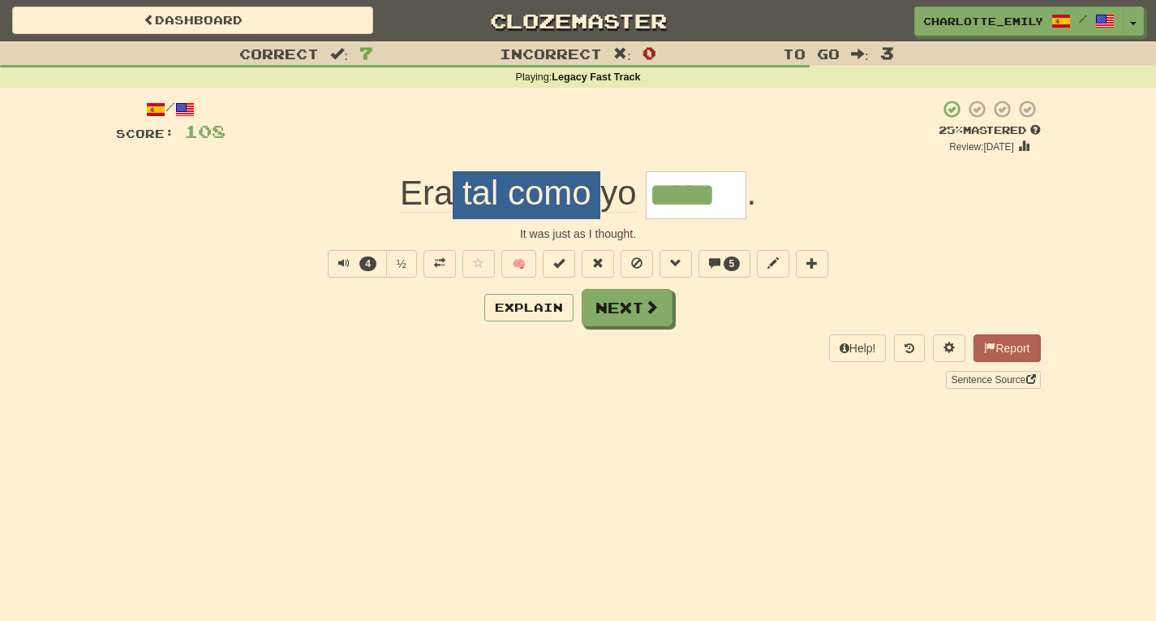
drag, startPoint x: 453, startPoint y: 181, endPoint x: 602, endPoint y: 197, distance: 150.2
click at [602, 197] on span "Era tal como yo" at bounding box center [523, 193] width 246 height 38
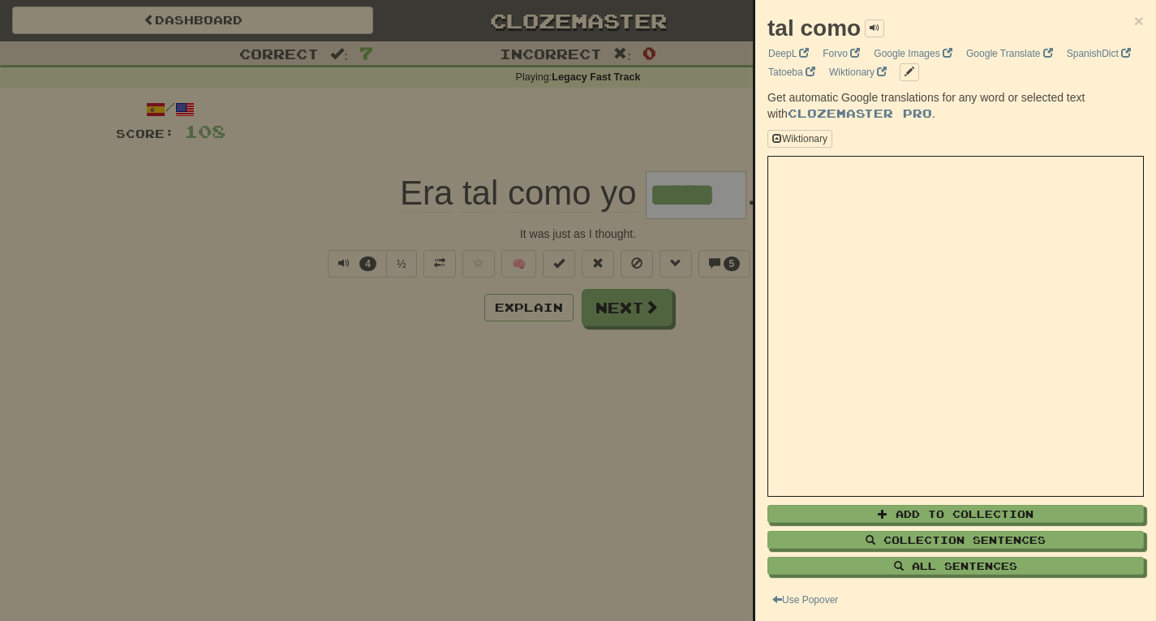
click at [1120, 19] on div "tal como ×" at bounding box center [956, 28] width 377 height 32
click at [1134, 21] on span "×" at bounding box center [1139, 20] width 10 height 19
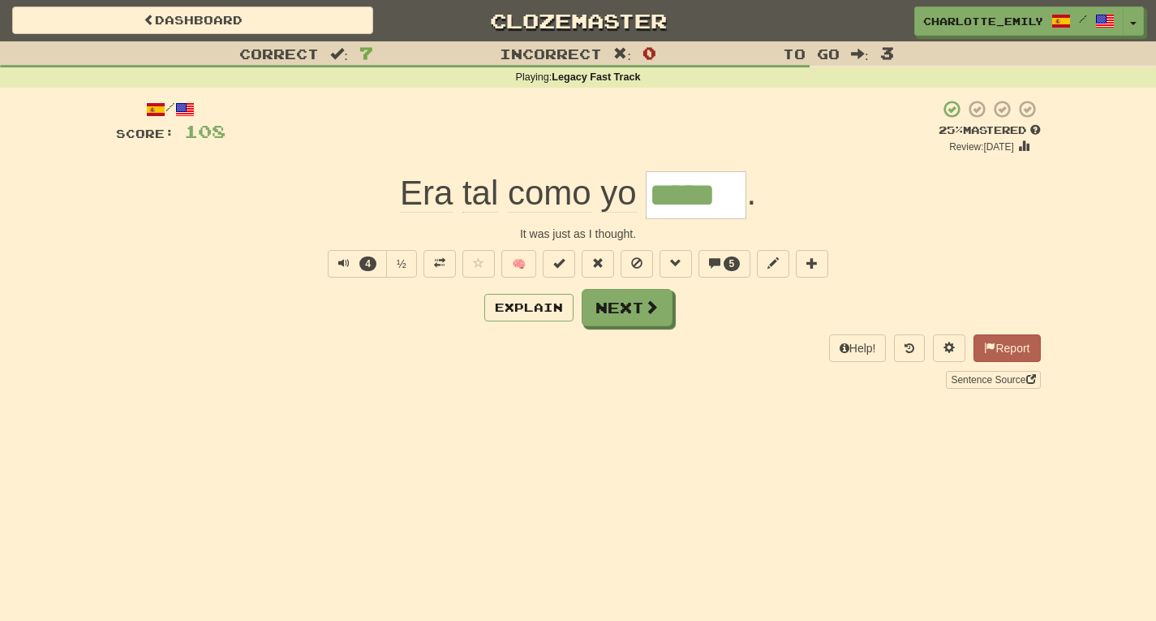
click at [481, 198] on span "tal" at bounding box center [481, 193] width 36 height 39
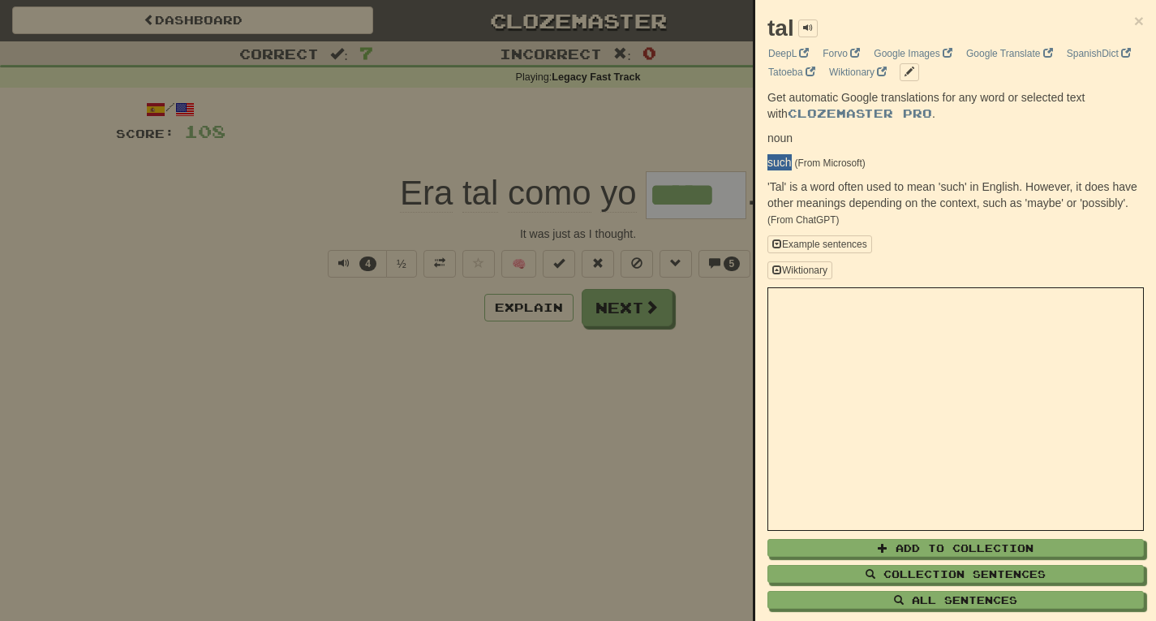
drag, startPoint x: 768, startPoint y: 162, endPoint x: 791, endPoint y: 162, distance: 22.7
click at [791, 162] on p "such (From Microsoft)" at bounding box center [956, 162] width 377 height 16
click at [938, 184] on p "'Tal' is a word often used to mean 'such' in English. However, it does have oth…" at bounding box center [956, 203] width 377 height 49
drag, startPoint x: 936, startPoint y: 186, endPoint x: 971, endPoint y: 186, distance: 34.9
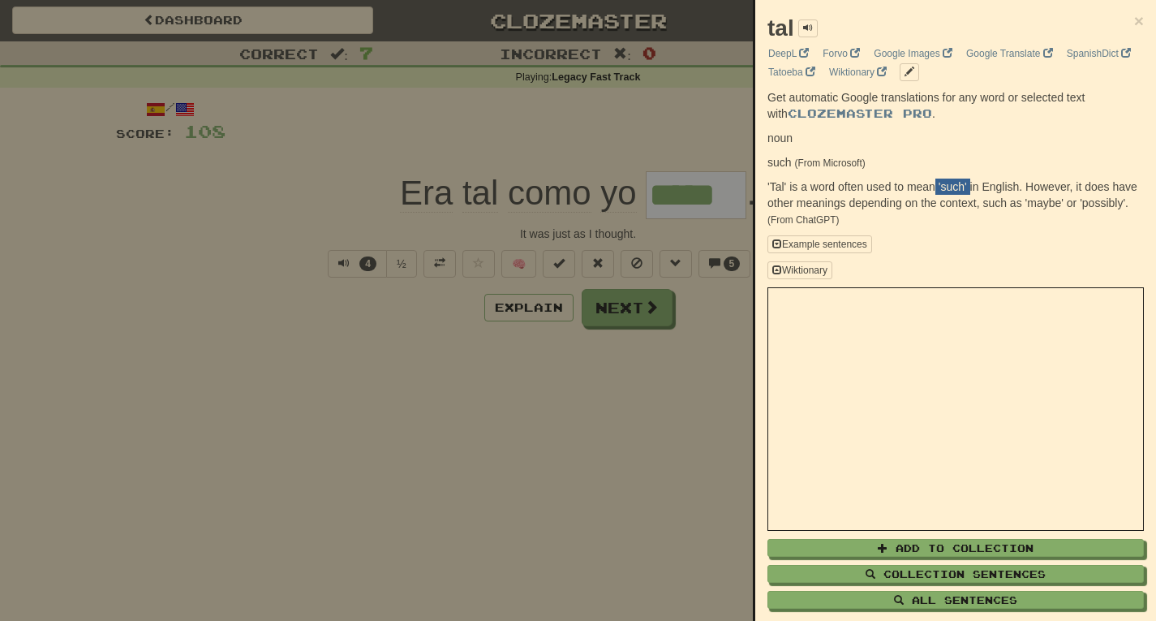
click at [971, 186] on p "'Tal' is a word often used to mean 'such' in English. However, it does have oth…" at bounding box center [956, 203] width 377 height 49
click at [1037, 186] on p "'Tal' is a word often used to mean 'such' in English. However, it does have oth…" at bounding box center [956, 203] width 377 height 49
drag, startPoint x: 1051, startPoint y: 201, endPoint x: 1093, endPoint y: 201, distance: 42.2
click at [1093, 201] on p "'Tal' is a word often used to mean 'such' in English. However, it does have oth…" at bounding box center [956, 203] width 377 height 49
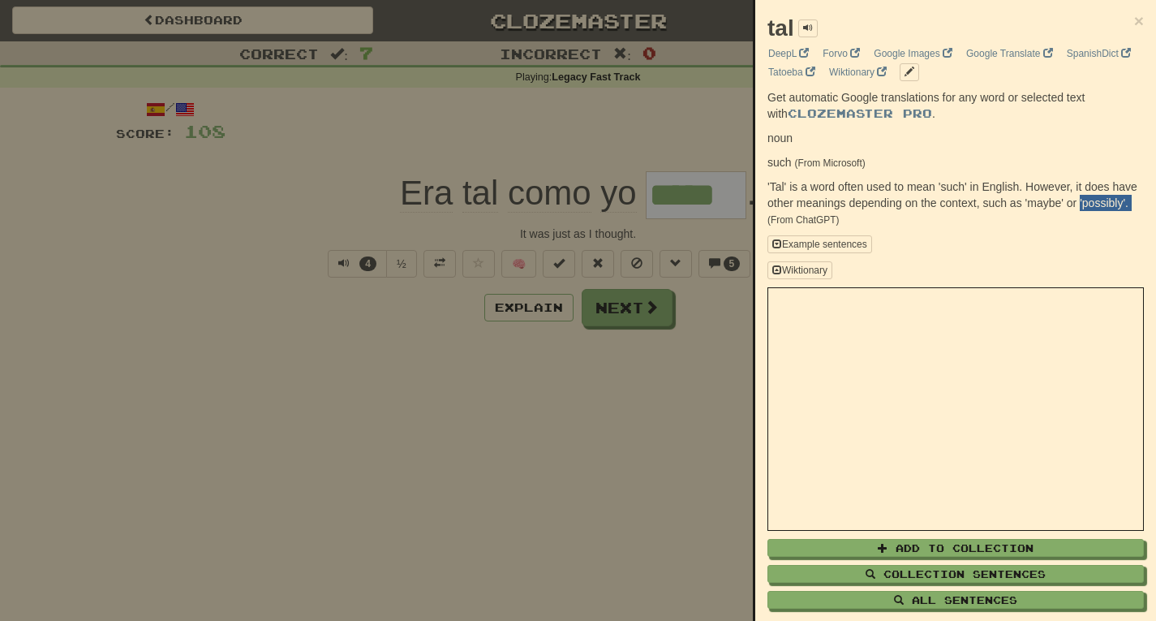
drag, startPoint x: 768, startPoint y: 218, endPoint x: 820, endPoint y: 217, distance: 51.1
click at [820, 217] on p "'Tal' is a word often used to mean 'such' in English. However, it does have oth…" at bounding box center [956, 203] width 377 height 49
click at [902, 219] on p "'Tal' is a word often used to mean 'such' in English. However, it does have oth…" at bounding box center [956, 203] width 377 height 49
click at [1134, 23] on span "×" at bounding box center [1139, 20] width 10 height 19
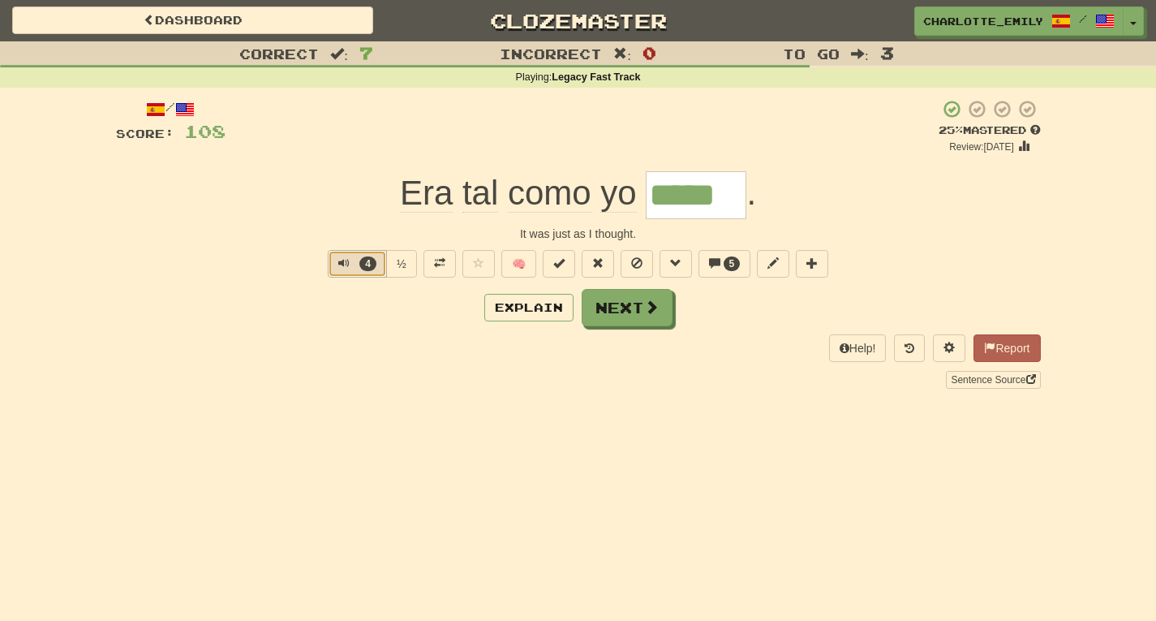
click at [341, 265] on span "Text-to-speech controls" at bounding box center [343, 262] width 11 height 11
click at [342, 312] on div "Explain Next" at bounding box center [578, 307] width 925 height 37
click at [345, 266] on span "Text-to-speech controls" at bounding box center [340, 262] width 11 height 11
click at [0, 274] on div "Correct : 7 Incorrect : 0 To go : 3 Playing : Legacy Fast Track / Score: 108 + …" at bounding box center [578, 226] width 1156 height 370
drag, startPoint x: 348, startPoint y: 230, endPoint x: 548, endPoint y: 235, distance: 199.7
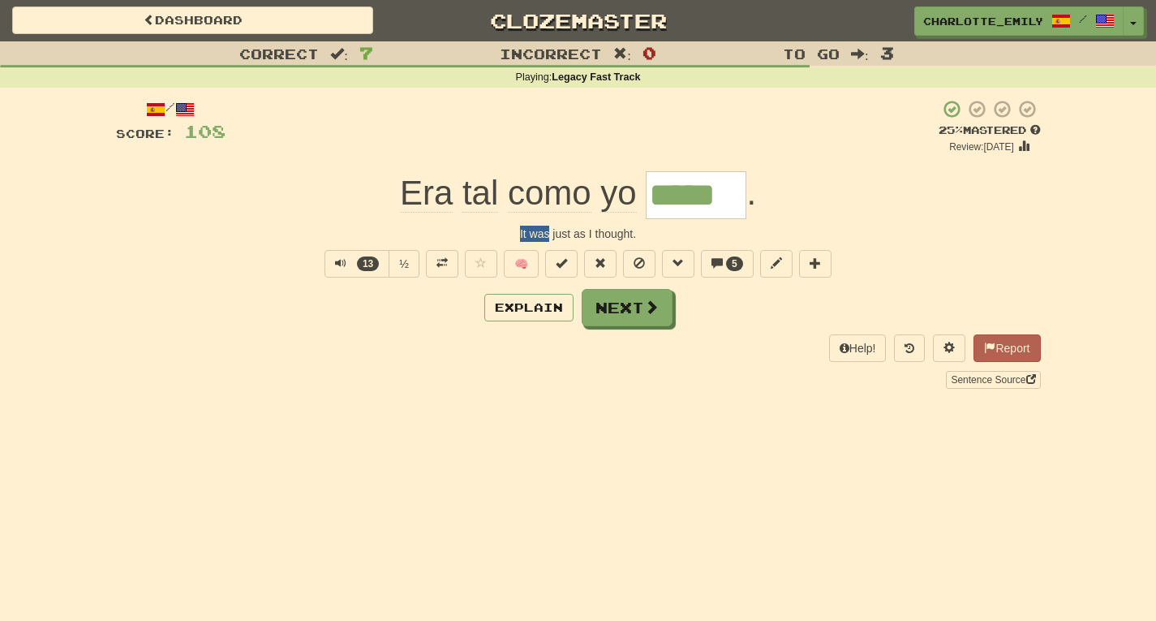
click at [548, 235] on div "It was just as I thought." at bounding box center [578, 234] width 925 height 16
click at [459, 235] on div "It was just as I thought." at bounding box center [578, 234] width 925 height 16
drag, startPoint x: 312, startPoint y: 221, endPoint x: 911, endPoint y: 225, distance: 598.9
click at [911, 225] on div "/ Score: 108 + 8 25 % Mastered Review: 2025-09-22 Era tal como yo ***** . It wa…" at bounding box center [578, 243] width 925 height 289
click at [911, 226] on div "It was just as I thought." at bounding box center [578, 234] width 925 height 16
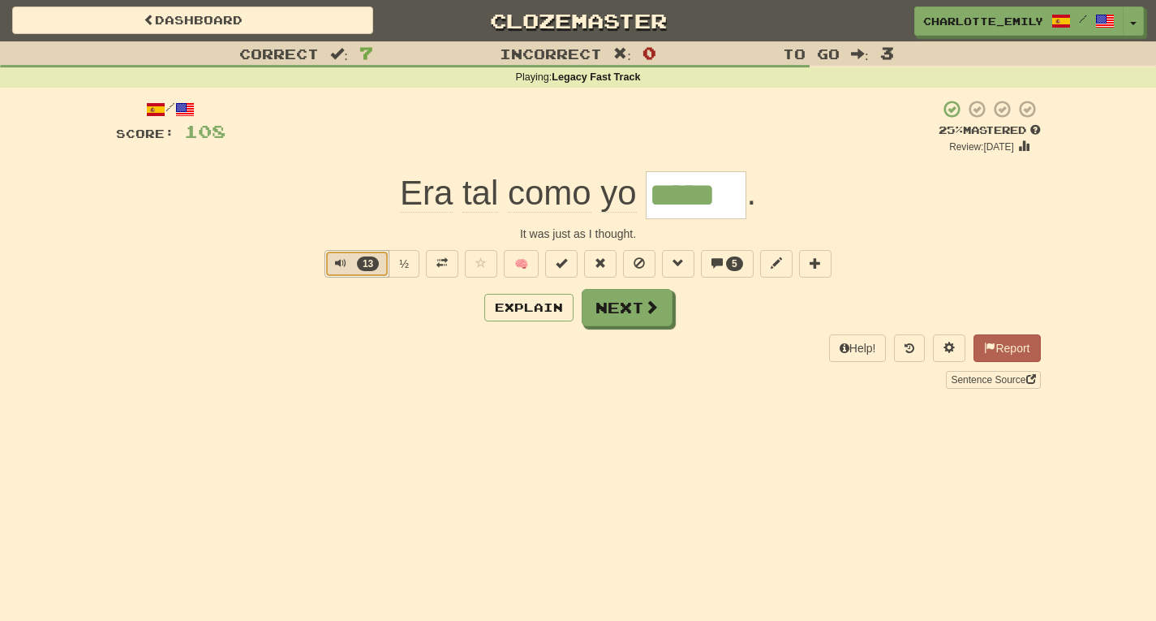
click at [340, 260] on span "Text-to-speech controls" at bounding box center [340, 262] width 11 height 11
click at [282, 330] on div "/ Score: 108 + 8 25 % Mastered Review: 2025-09-22 Era tal como yo ***** . It wa…" at bounding box center [578, 243] width 925 height 289
click at [335, 261] on span "Text-to-speech controls" at bounding box center [340, 262] width 11 height 11
click at [0, 71] on div "Playing : Legacy Fast Track" at bounding box center [578, 78] width 1156 height 15
click at [332, 258] on button "22" at bounding box center [357, 264] width 65 height 28
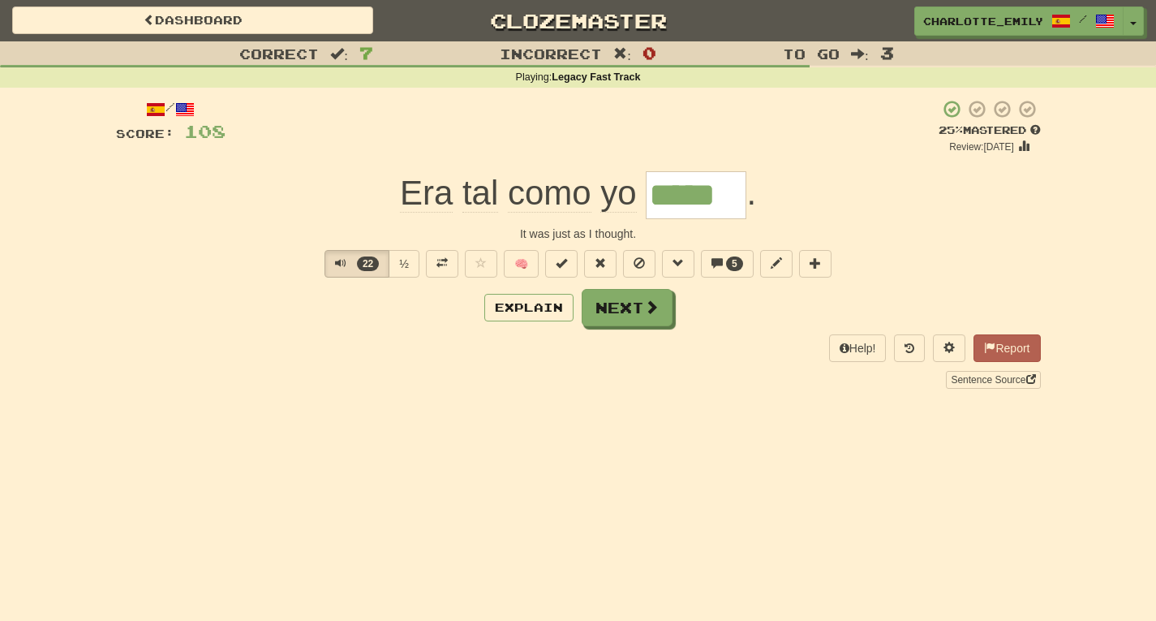
click at [342, 321] on div "Explain Next" at bounding box center [578, 307] width 925 height 37
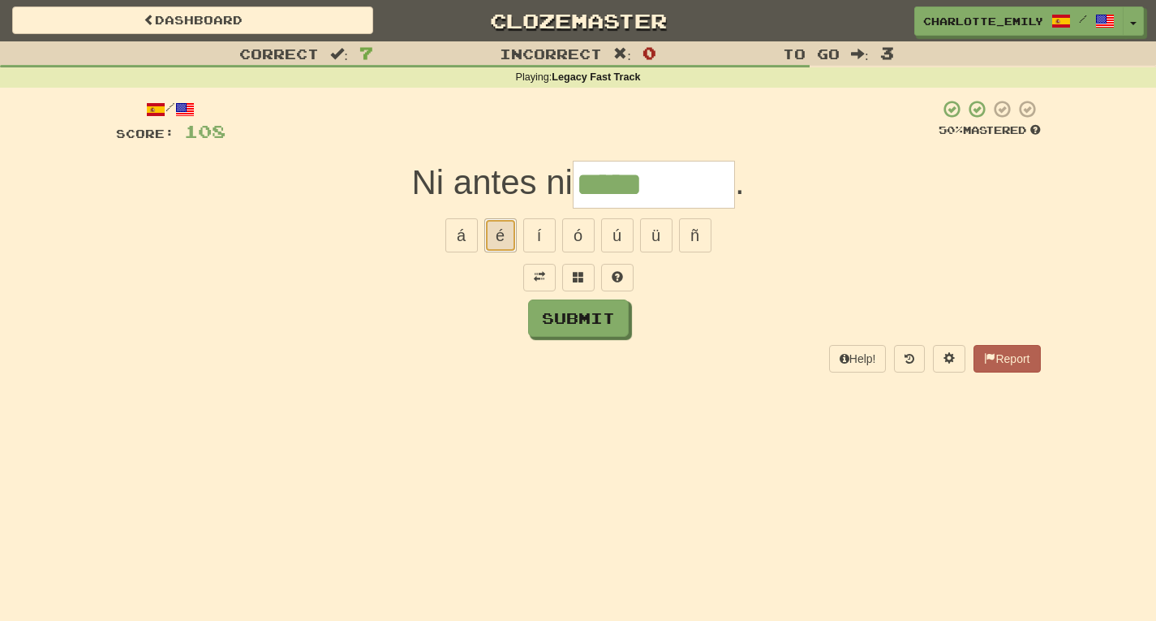
click at [502, 237] on button "é" at bounding box center [500, 235] width 32 height 34
type input "*******"
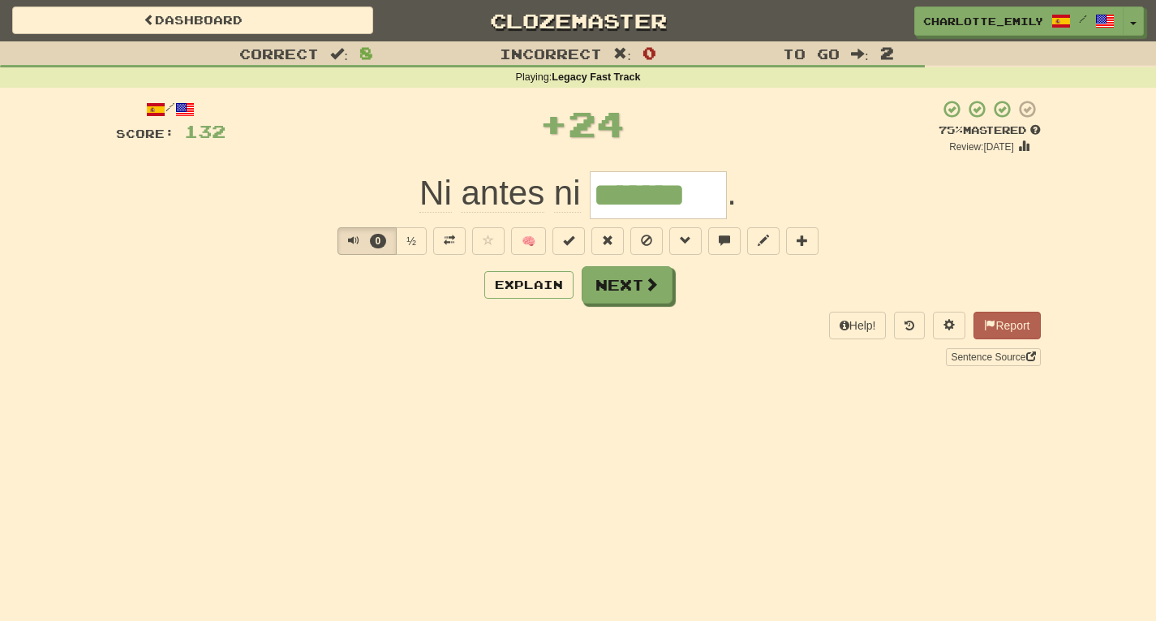
click at [158, 316] on div "Help! Report Sentence Source" at bounding box center [578, 339] width 925 height 54
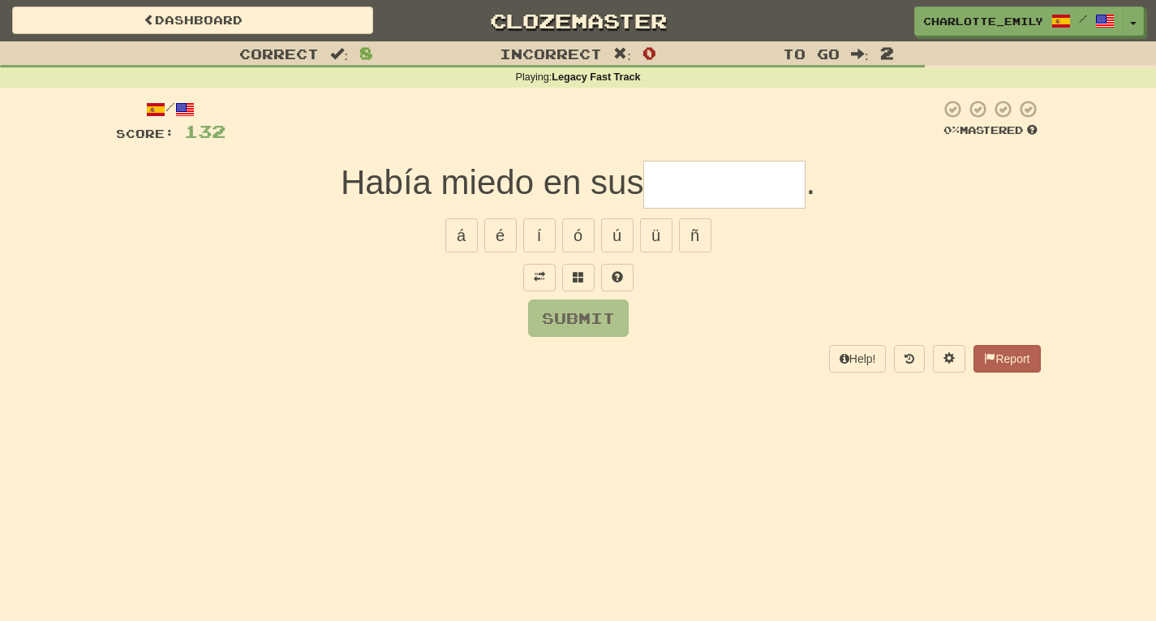
click at [313, 239] on div "á é í ó ú ü ñ" at bounding box center [578, 235] width 925 height 41
click at [683, 180] on input "text" at bounding box center [725, 185] width 162 height 48
type input "****"
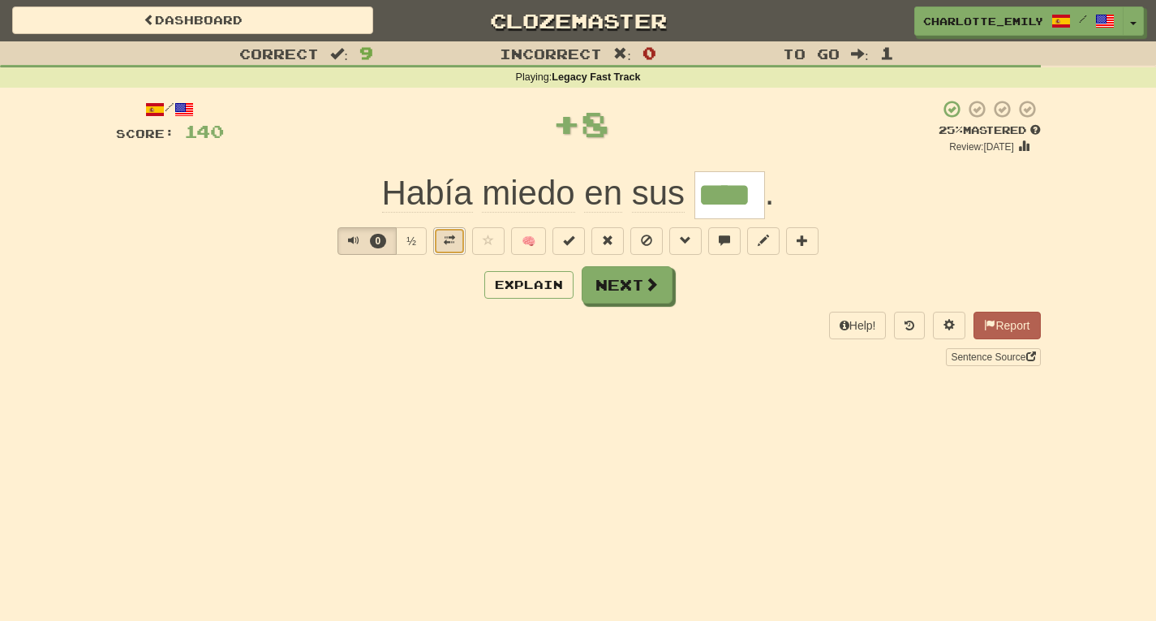
click at [448, 243] on span at bounding box center [449, 240] width 11 height 11
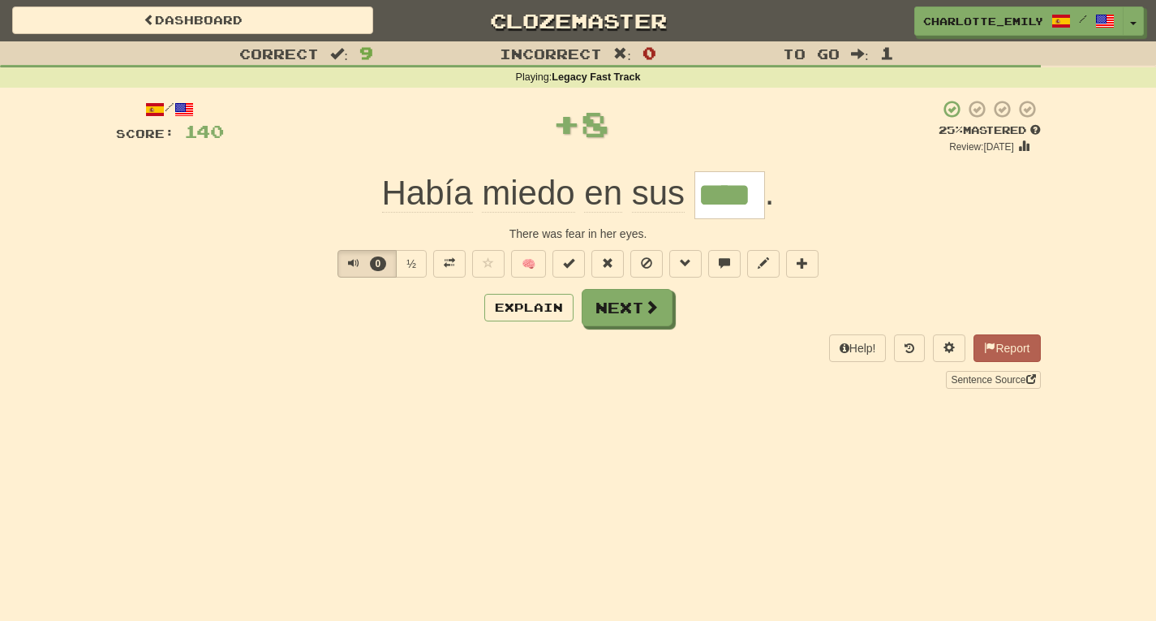
click at [450, 334] on div "Help! Report Sentence Source" at bounding box center [578, 361] width 925 height 54
click at [348, 264] on span "Text-to-speech controls" at bounding box center [353, 262] width 11 height 11
click at [357, 311] on div "Explain Next" at bounding box center [578, 307] width 925 height 37
drag, startPoint x: 336, startPoint y: 223, endPoint x: 914, endPoint y: 235, distance: 577.9
click at [914, 235] on div "/ Score: 140 + 8 25 % Mastered Review: 2025-09-22 Había miedo en sus **** . The…" at bounding box center [578, 243] width 925 height 289
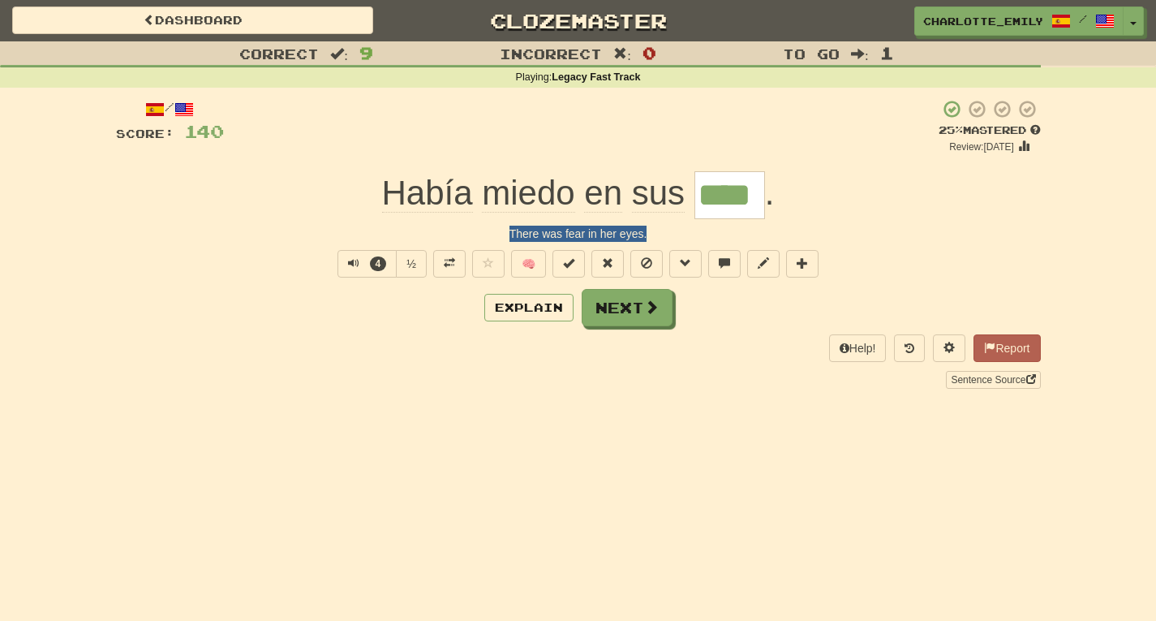
click at [914, 235] on div "There was fear in her eyes." at bounding box center [578, 234] width 925 height 16
click at [348, 263] on span "Text-to-speech controls" at bounding box center [353, 262] width 11 height 11
click at [354, 338] on div "Help! Report Sentence Source" at bounding box center [578, 361] width 925 height 54
click at [346, 260] on span "Text-to-speech controls" at bounding box center [351, 262] width 11 height 11
click at [0, 133] on div "Correct : 9 Incorrect : 0 To go : 1 Playing : Legacy Fast Track / Score: 140 + …" at bounding box center [578, 226] width 1156 height 370
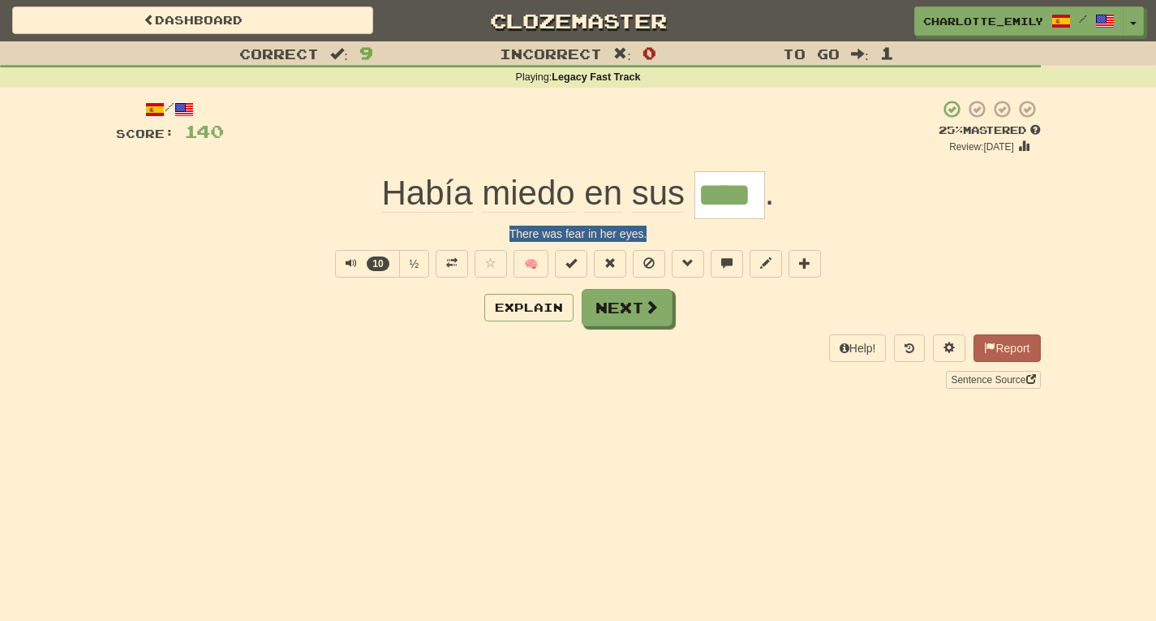
drag, startPoint x: 359, startPoint y: 227, endPoint x: 725, endPoint y: 233, distance: 366.0
click at [725, 233] on div "There was fear in her eyes." at bounding box center [578, 234] width 925 height 16
click at [769, 230] on div "There was fear in her eyes." at bounding box center [578, 234] width 925 height 16
click at [349, 265] on span "Text-to-speech controls" at bounding box center [351, 262] width 11 height 11
click at [364, 331] on div "/ Score: 140 + 8 25 % Mastered Review: 2025-09-22 Había miedo en sus **** . The…" at bounding box center [578, 243] width 925 height 289
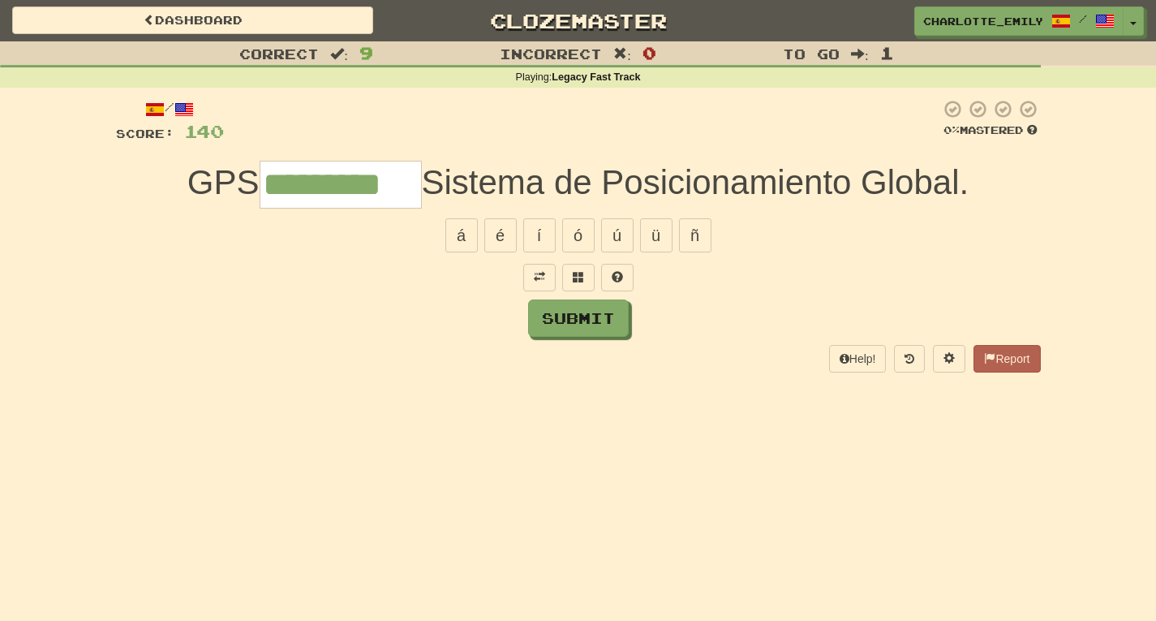
type input "*********"
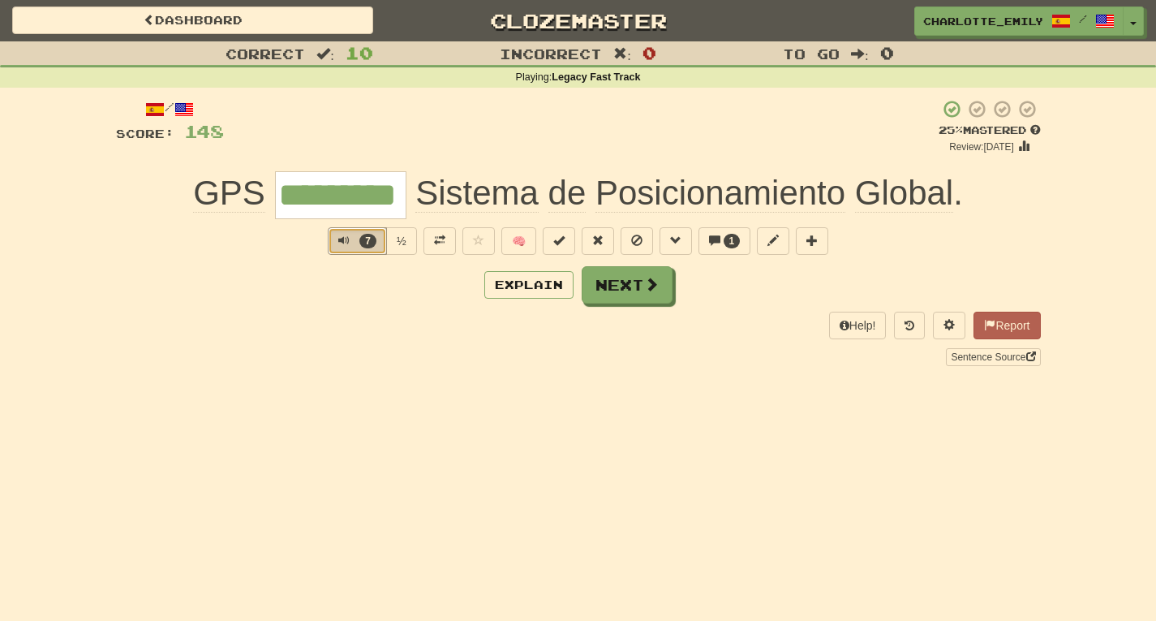
click at [339, 243] on span "Text-to-speech controls" at bounding box center [343, 240] width 11 height 11
click at [85, 271] on div "Correct : 10 Incorrect : 0 To go : 0 Playing : Legacy Fast Track / Score: 148 +…" at bounding box center [578, 214] width 1156 height 347
click at [347, 243] on span "Text-to-speech controls" at bounding box center [343, 240] width 11 height 11
click at [329, 261] on div "/ Score: 148 + 8 25 % Mastered Review: 2025-09-22 GPS ********* Sistema de Posi…" at bounding box center [578, 232] width 925 height 266
click at [337, 239] on span "Text-to-speech controls" at bounding box center [340, 240] width 11 height 11
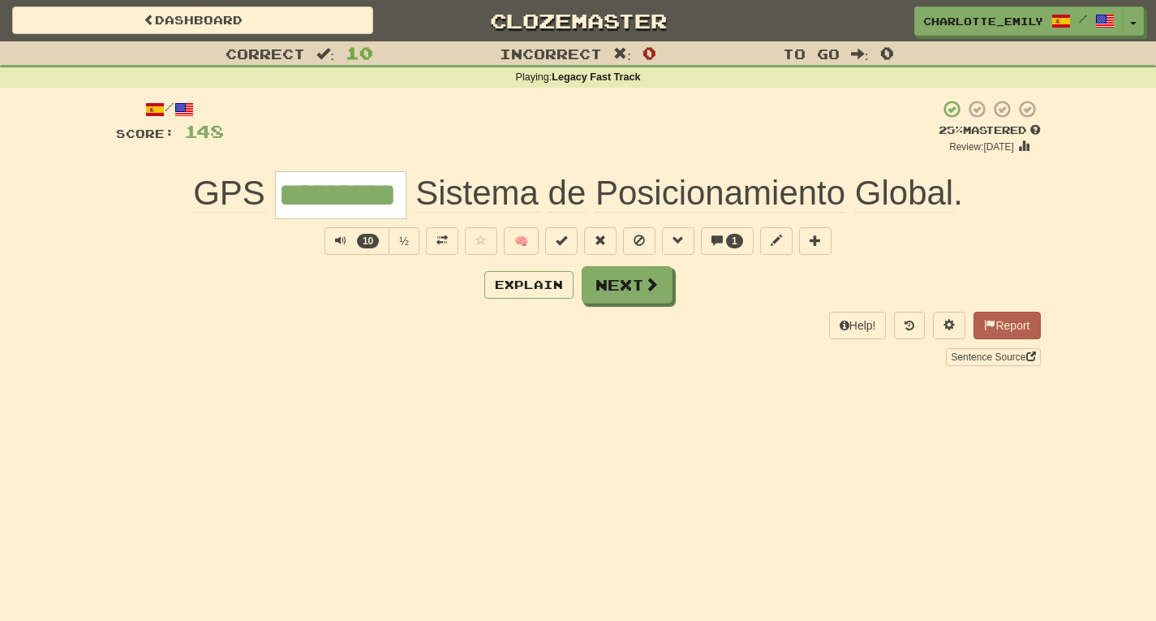
click at [0, 116] on div "Correct : 10 Incorrect : 0 To go : 0 Playing : Legacy Fast Track / Score: 148 +…" at bounding box center [578, 214] width 1156 height 347
click at [332, 245] on button "10" at bounding box center [357, 241] width 65 height 28
click at [321, 303] on div "Explain Next" at bounding box center [578, 284] width 925 height 37
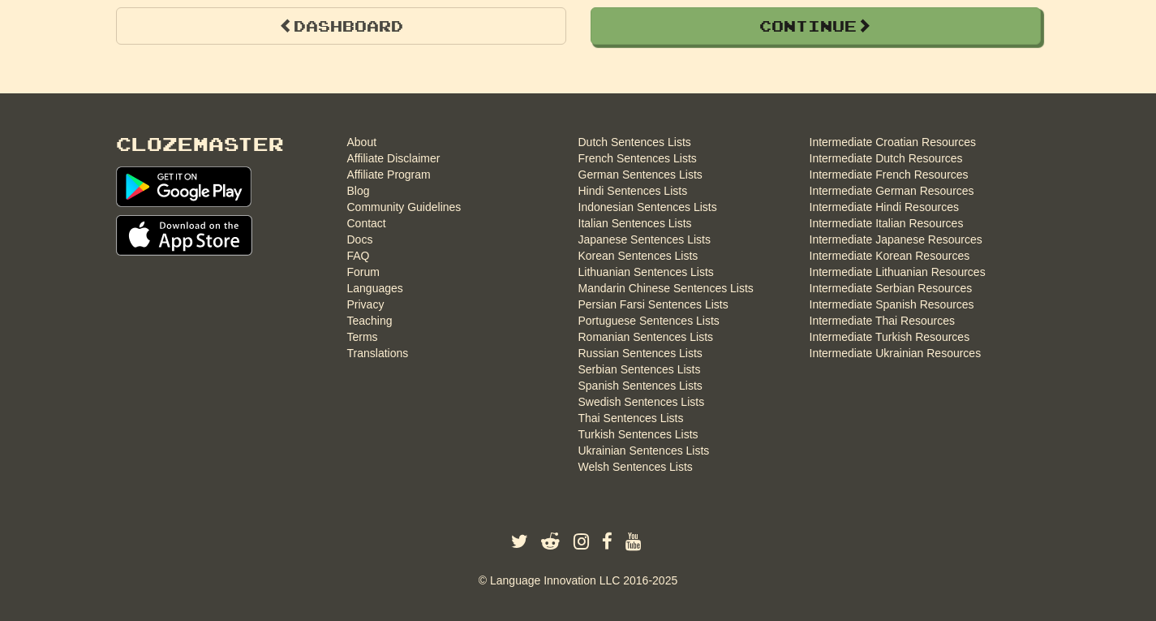
scroll to position [1753, 0]
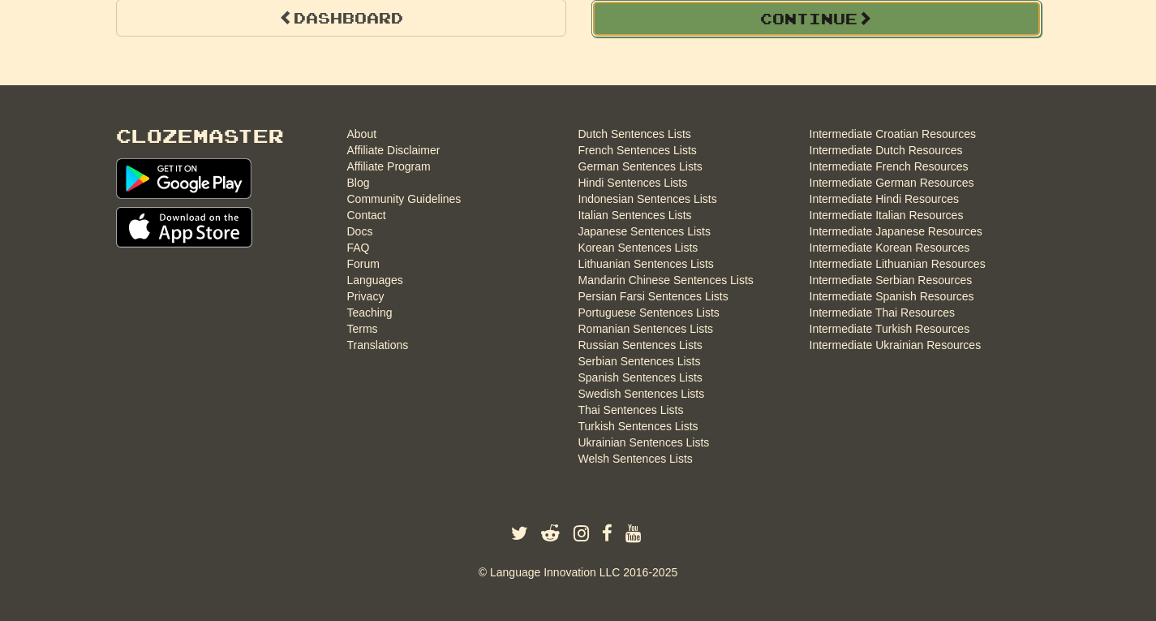
click at [1034, 27] on button "Continue" at bounding box center [817, 18] width 450 height 37
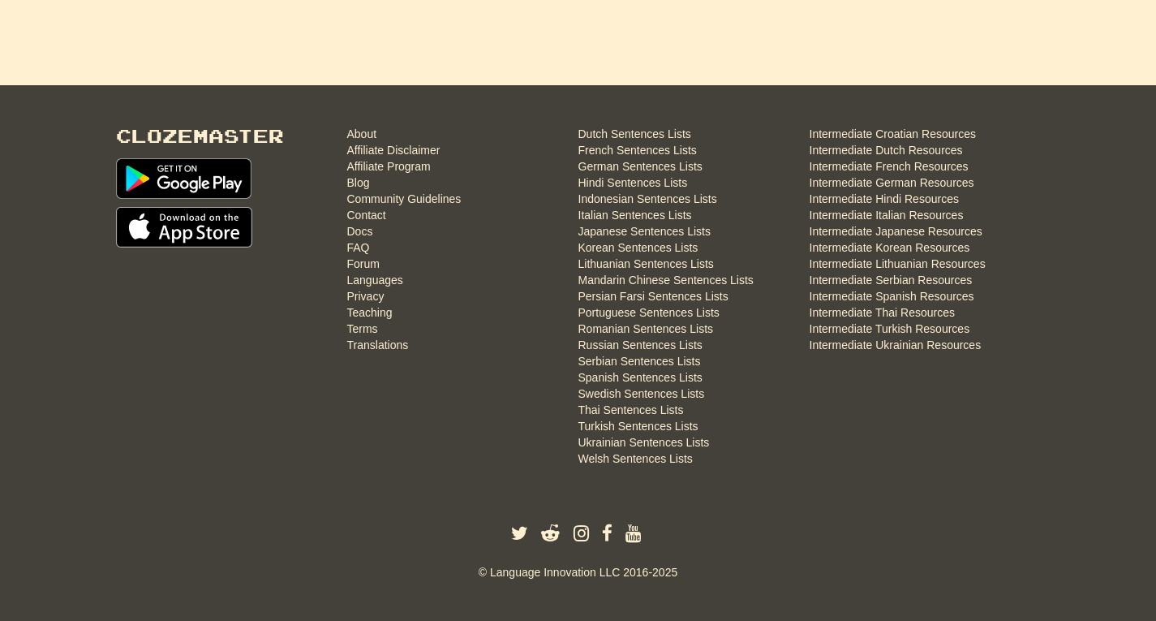
scroll to position [0, 0]
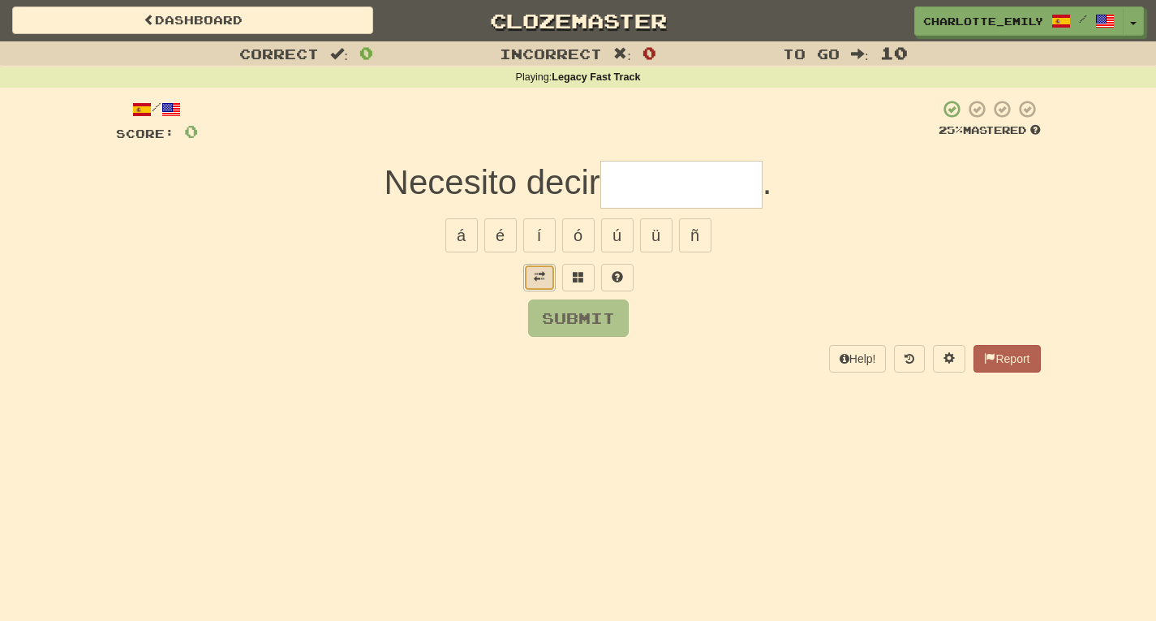
click at [536, 279] on span at bounding box center [539, 276] width 11 height 11
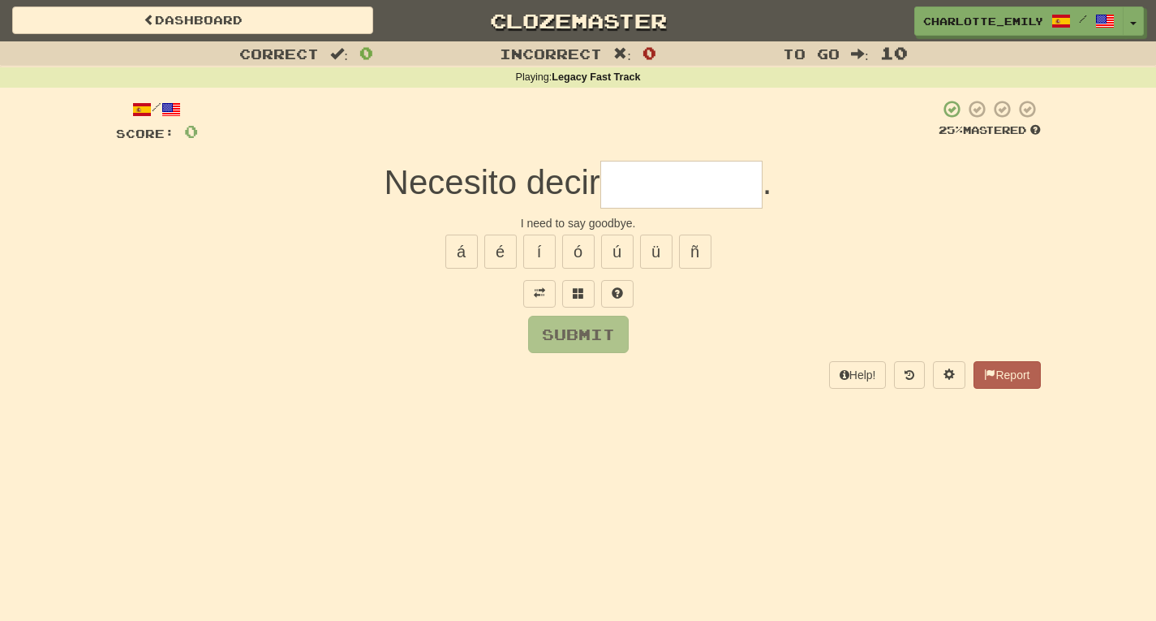
click at [642, 182] on input "text" at bounding box center [682, 185] width 162 height 48
click at [577, 261] on button "ó" at bounding box center [578, 252] width 32 height 34
type input "*****"
click at [533, 301] on button at bounding box center [539, 294] width 32 height 28
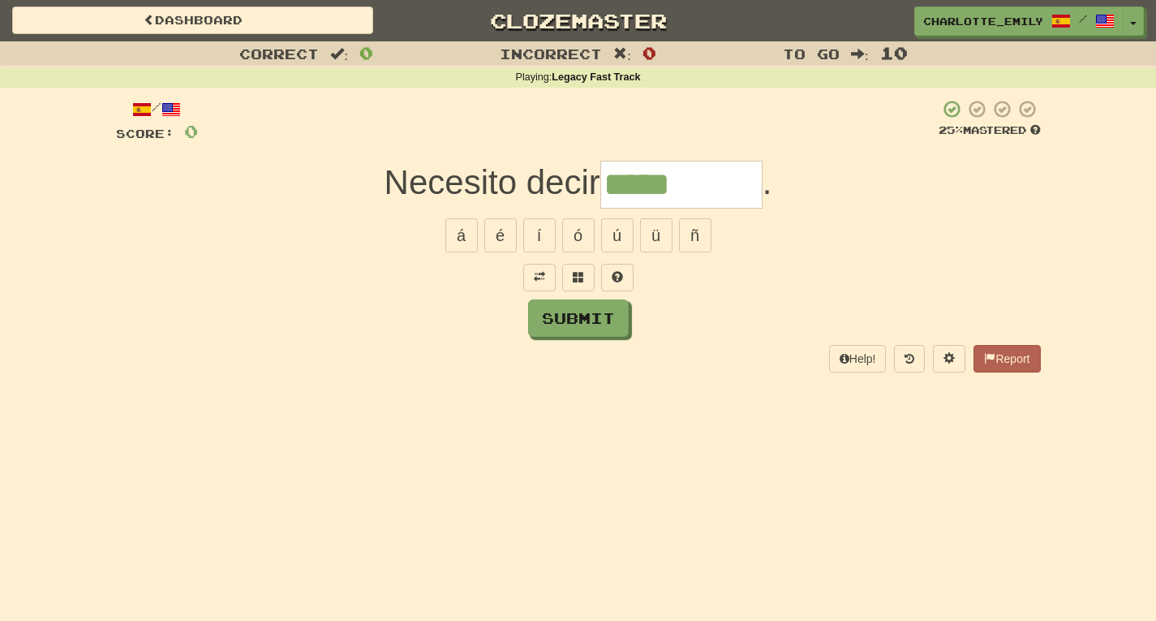
click at [715, 181] on input "*****" at bounding box center [682, 185] width 162 height 48
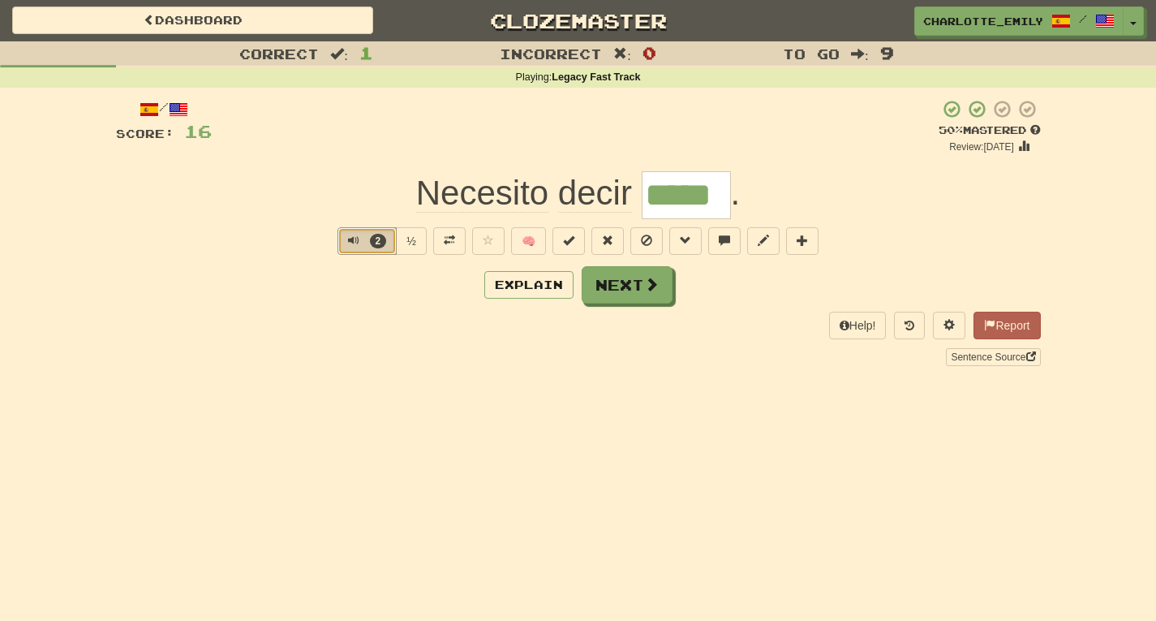
click at [348, 240] on span "Text-to-speech controls" at bounding box center [353, 240] width 11 height 11
click at [265, 265] on div "/ Score: 16 + 16 50 % Mastered Review: 2025-10-01 Necesito decir ***** . 2 ½ 🧠 …" at bounding box center [578, 232] width 925 height 266
click at [349, 239] on span "Text-to-speech controls" at bounding box center [353, 240] width 11 height 11
click at [355, 299] on div "Explain Next" at bounding box center [578, 284] width 925 height 37
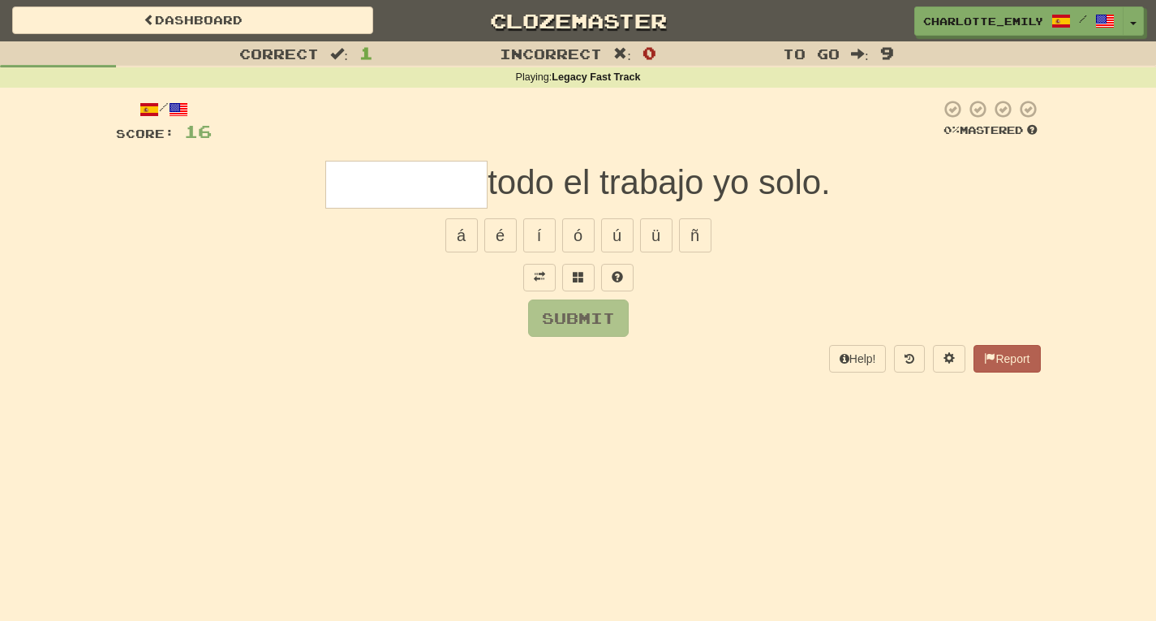
click at [156, 292] on div "/ Score: 16 0 % Mastered todo el trabajo yo solo. á é í ó ú ü ñ Submit Help! Re…" at bounding box center [578, 235] width 925 height 273
click at [1131, 24] on span "button" at bounding box center [1134, 24] width 6 height 3
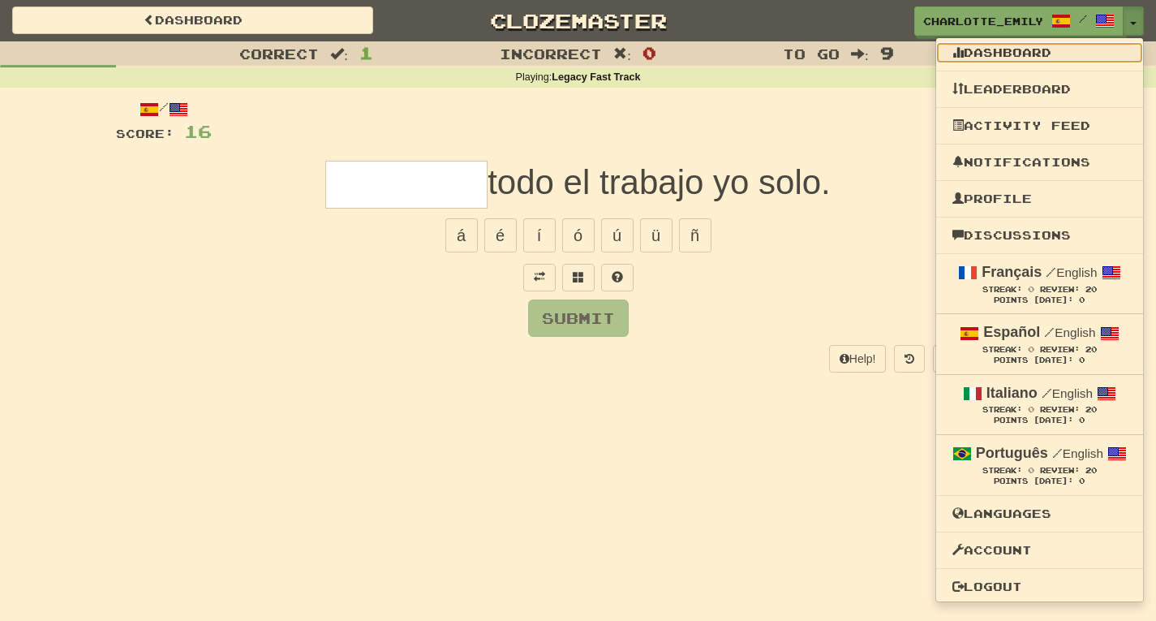
click at [1022, 54] on link "Dashboard" at bounding box center [1039, 52] width 207 height 21
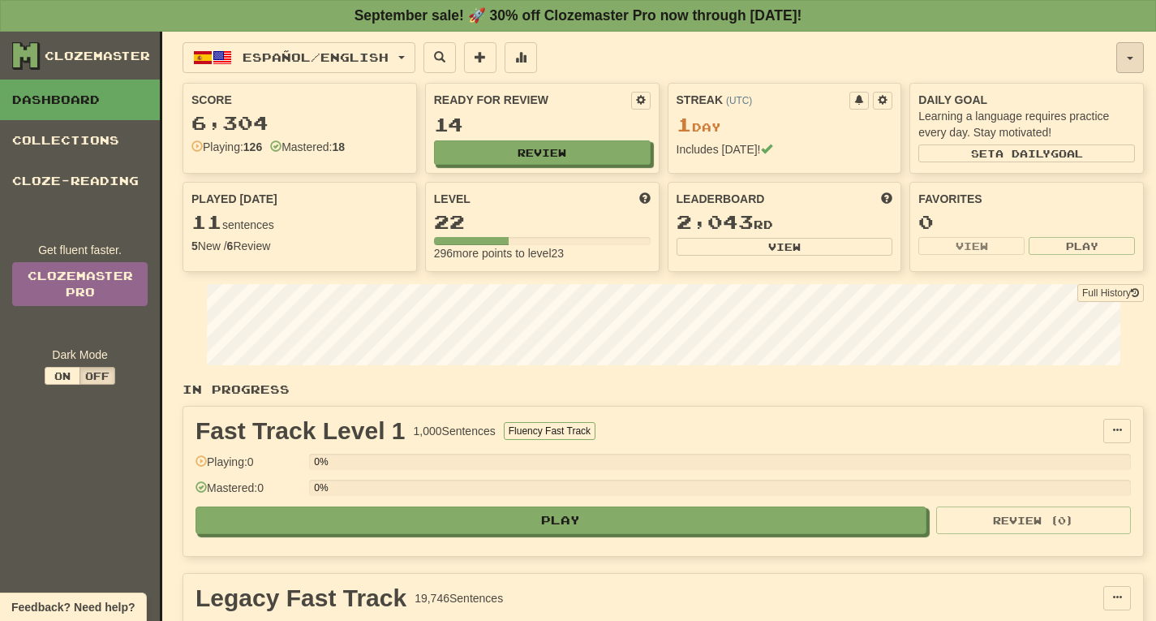
click at [1134, 55] on button "button" at bounding box center [1131, 57] width 28 height 31
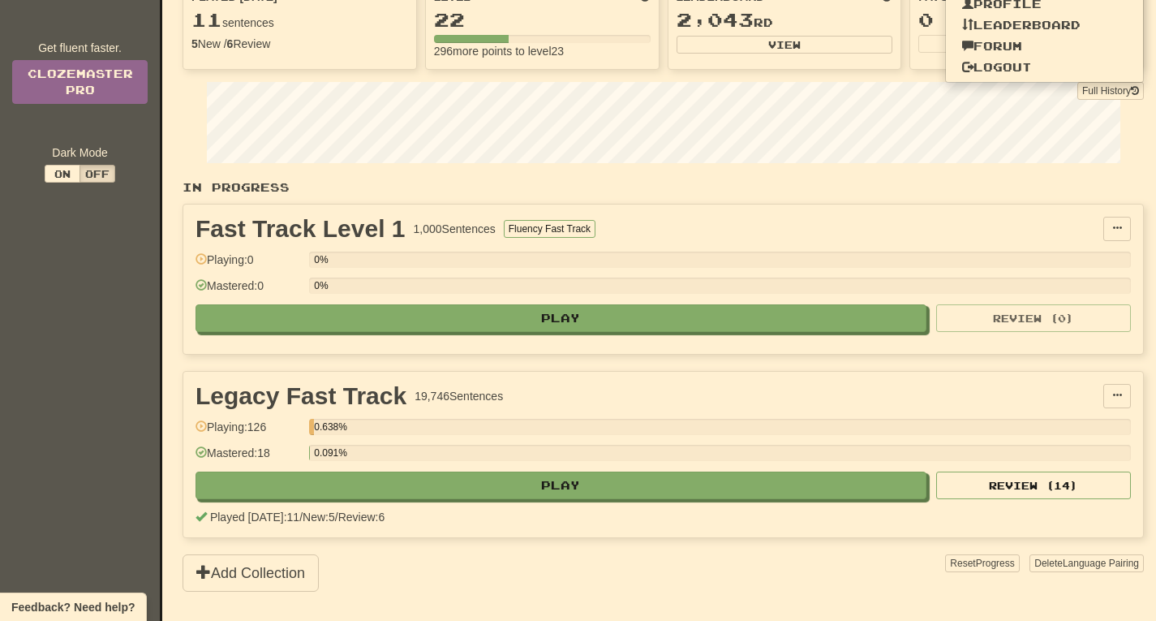
scroll to position [196, 0]
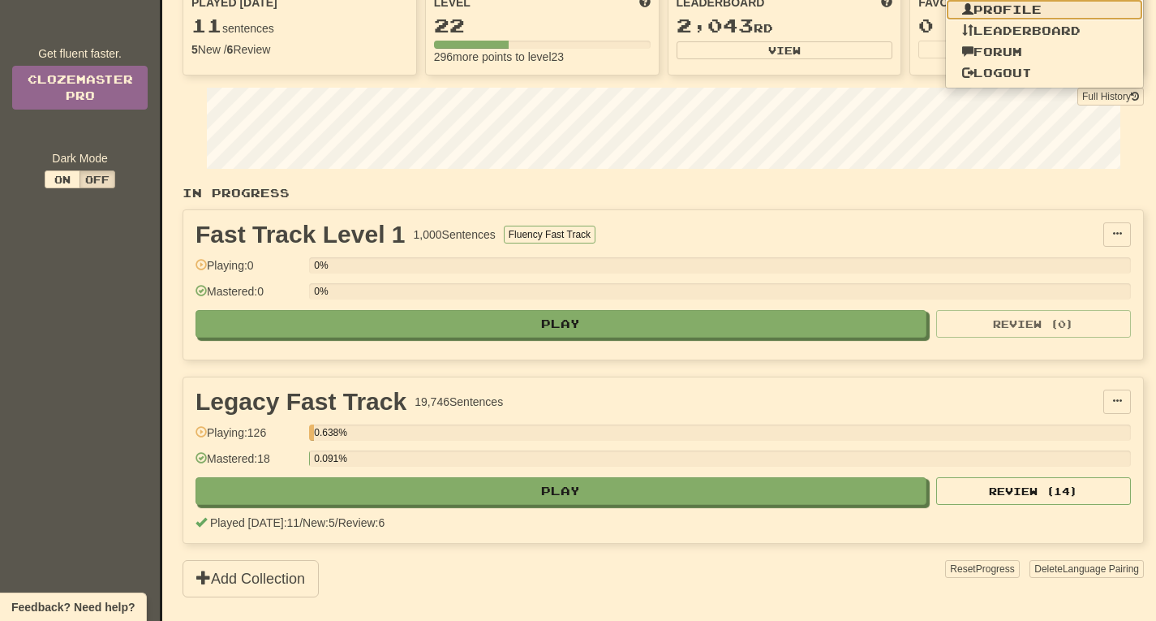
click at [1022, 14] on link "Profile" at bounding box center [1045, 9] width 198 height 21
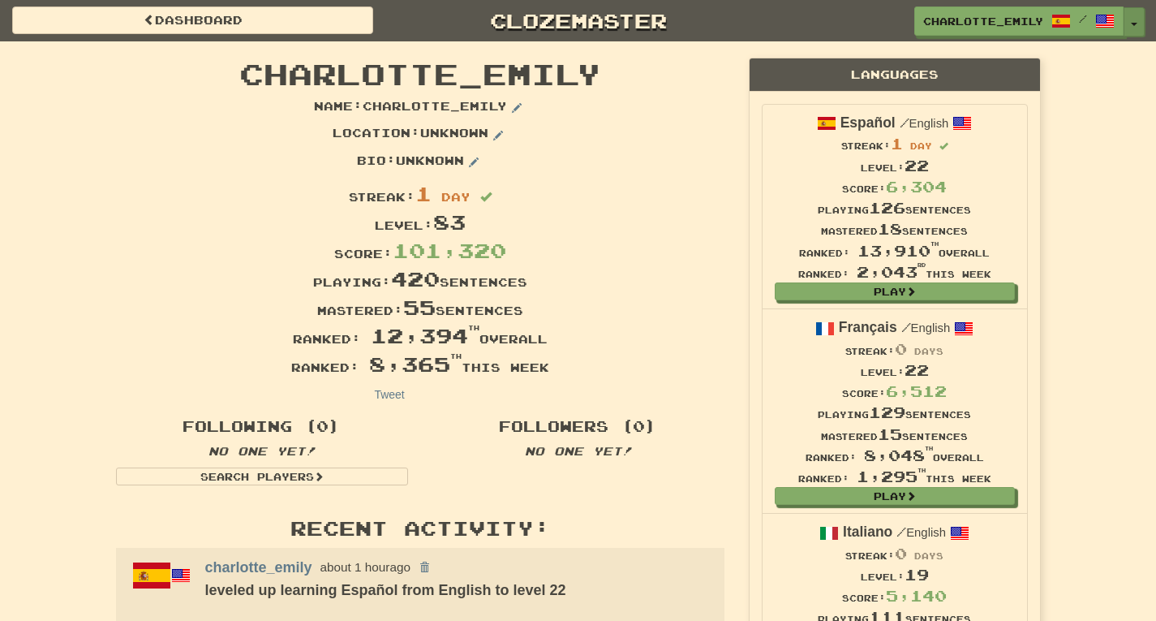
click at [1132, 19] on button "Toggle Dropdown" at bounding box center [1134, 21] width 21 height 29
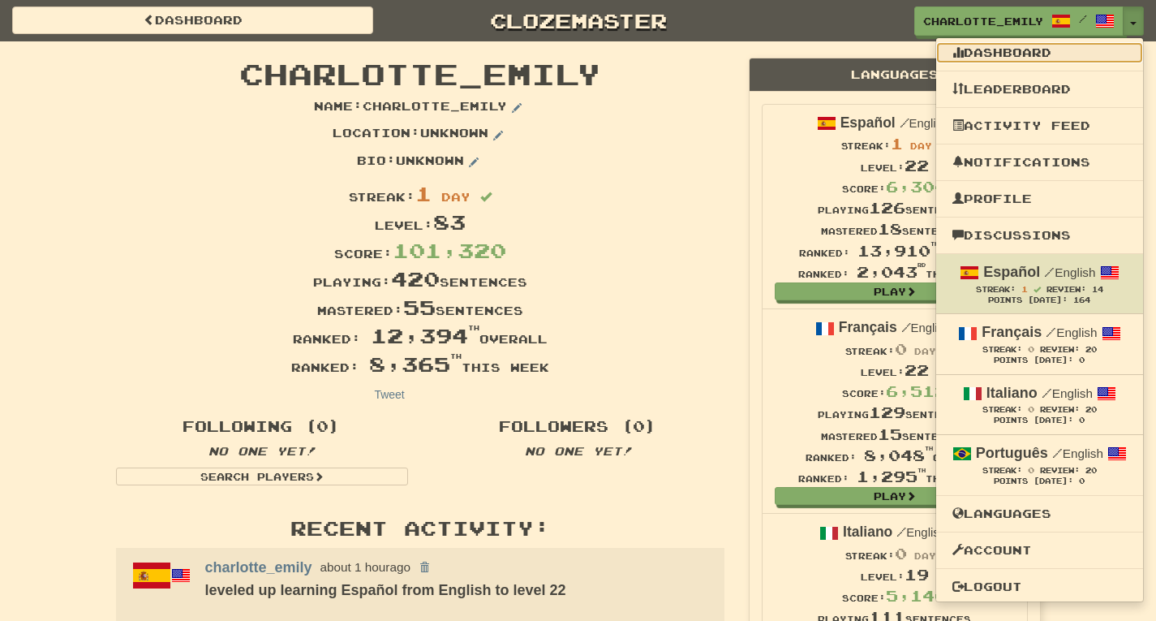
click at [1021, 50] on link "Dashboard" at bounding box center [1039, 52] width 207 height 21
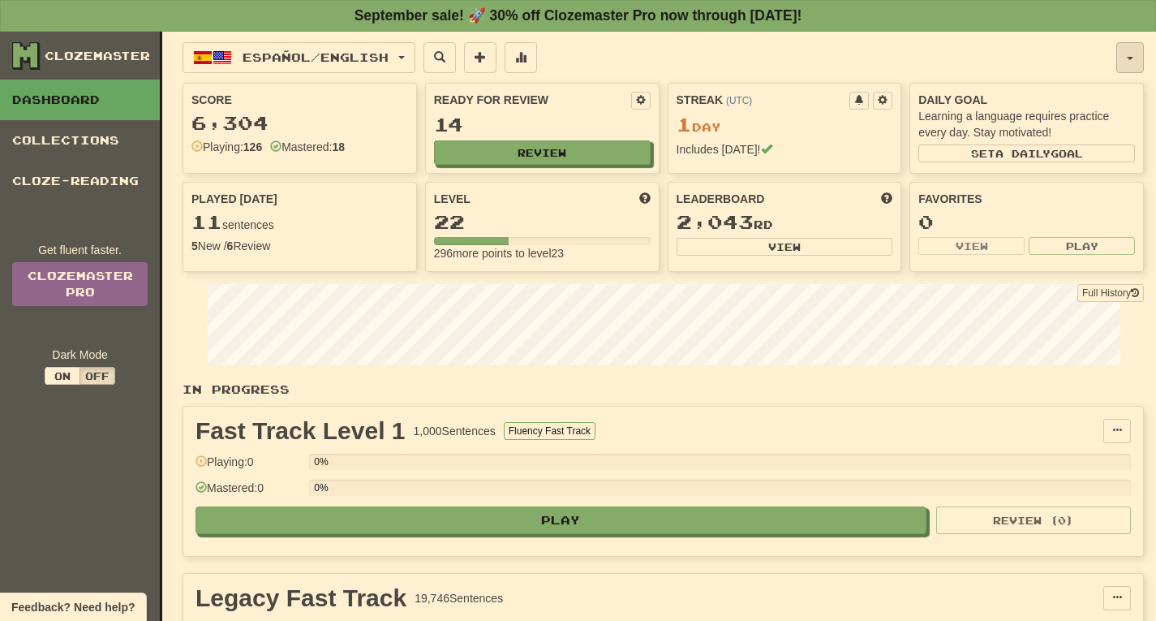
click at [1134, 58] on button "button" at bounding box center [1131, 57] width 28 height 31
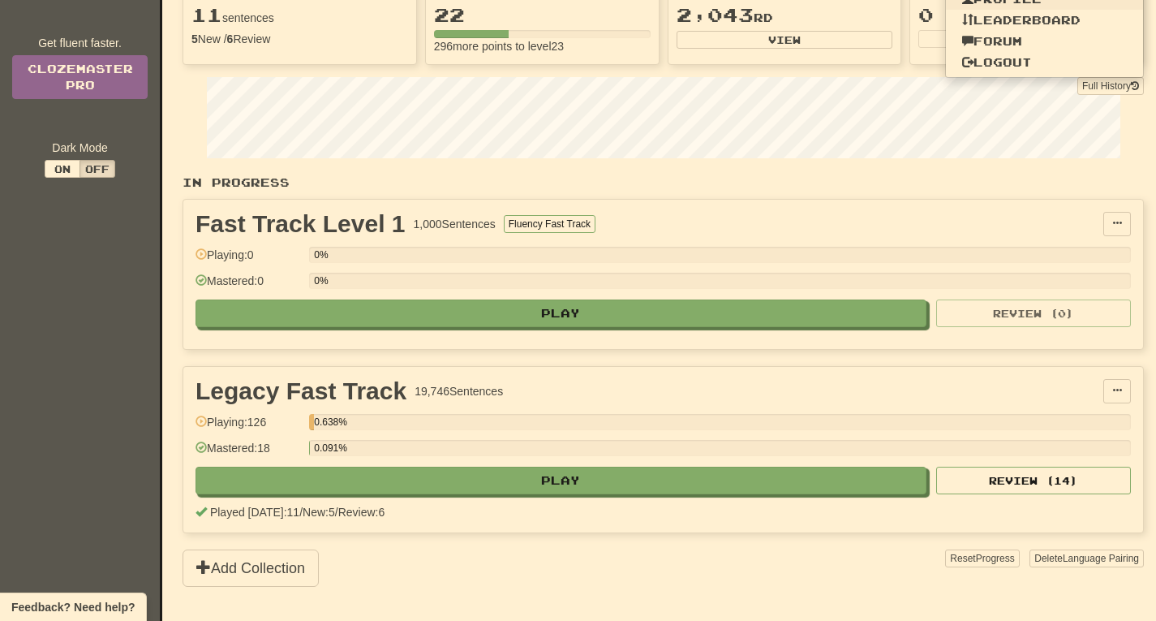
scroll to position [243, 0]
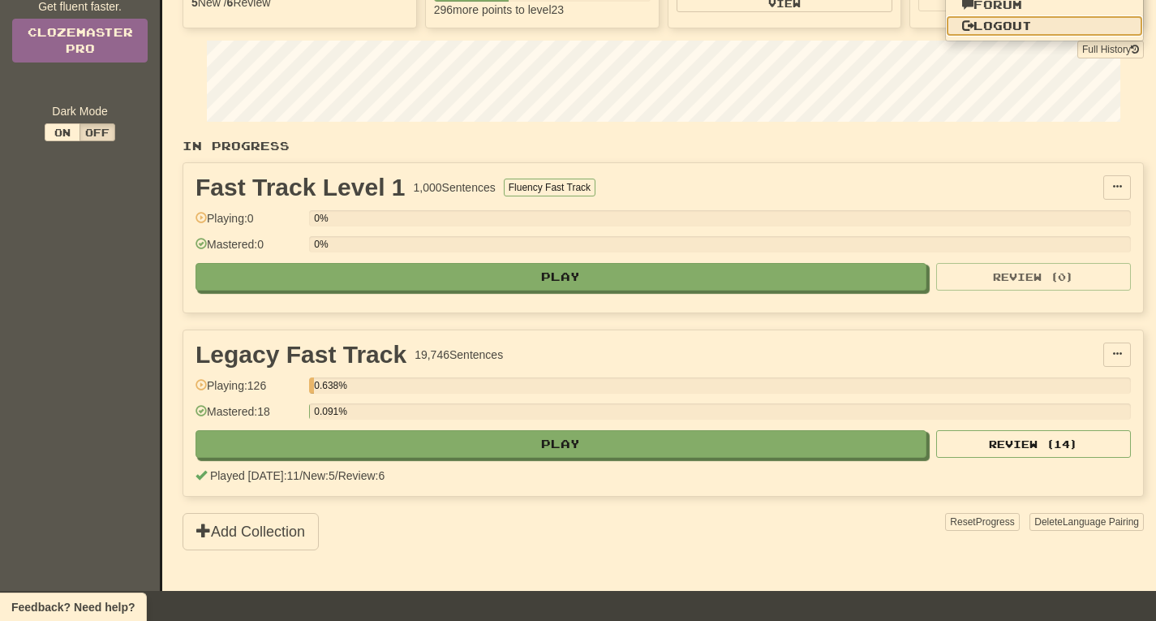
click at [1032, 32] on link "Logout" at bounding box center [1045, 25] width 198 height 21
